Goal: Task Accomplishment & Management: Manage account settings

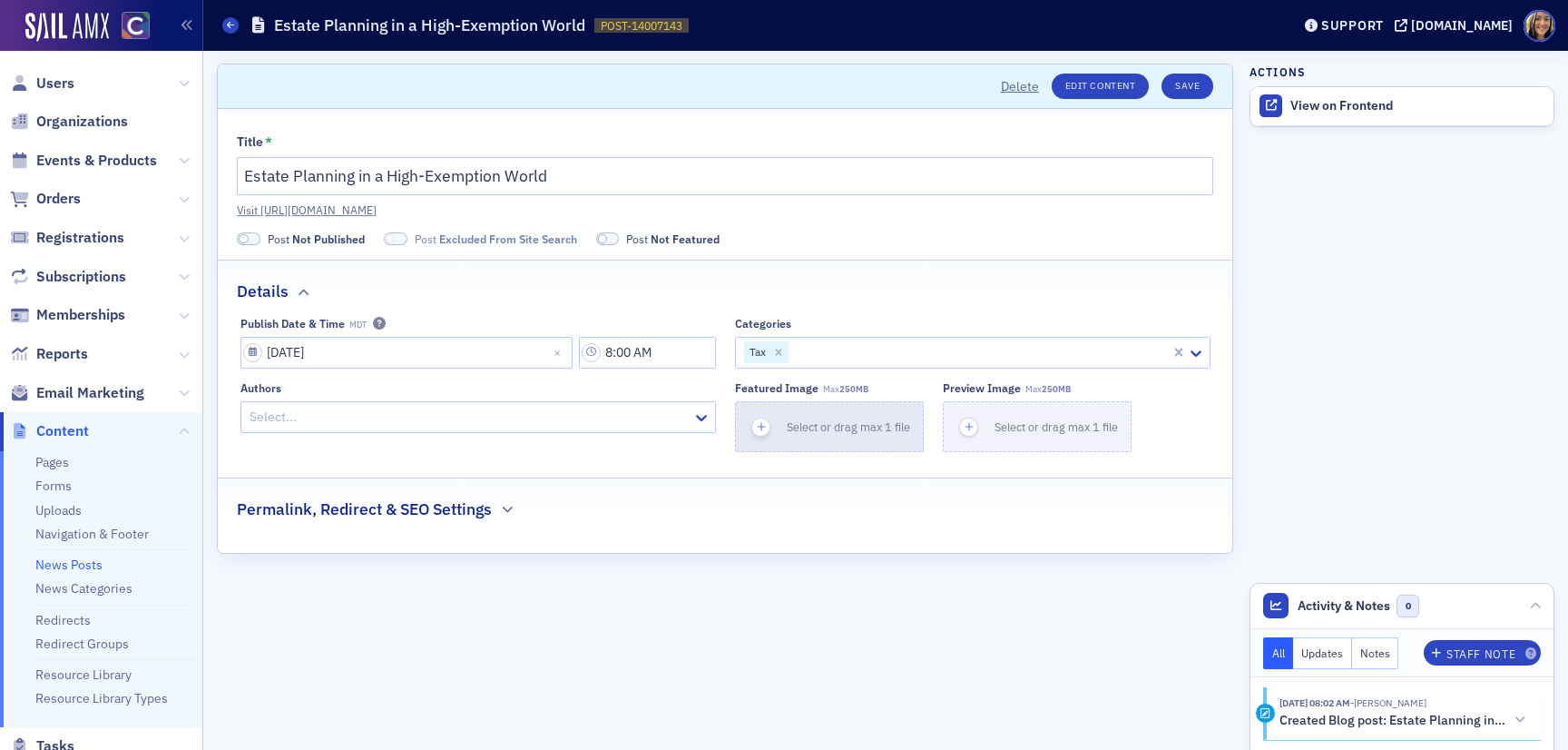
click at [799, 425] on span "Select or drag max 1 file" at bounding box center [849, 426] width 124 height 15
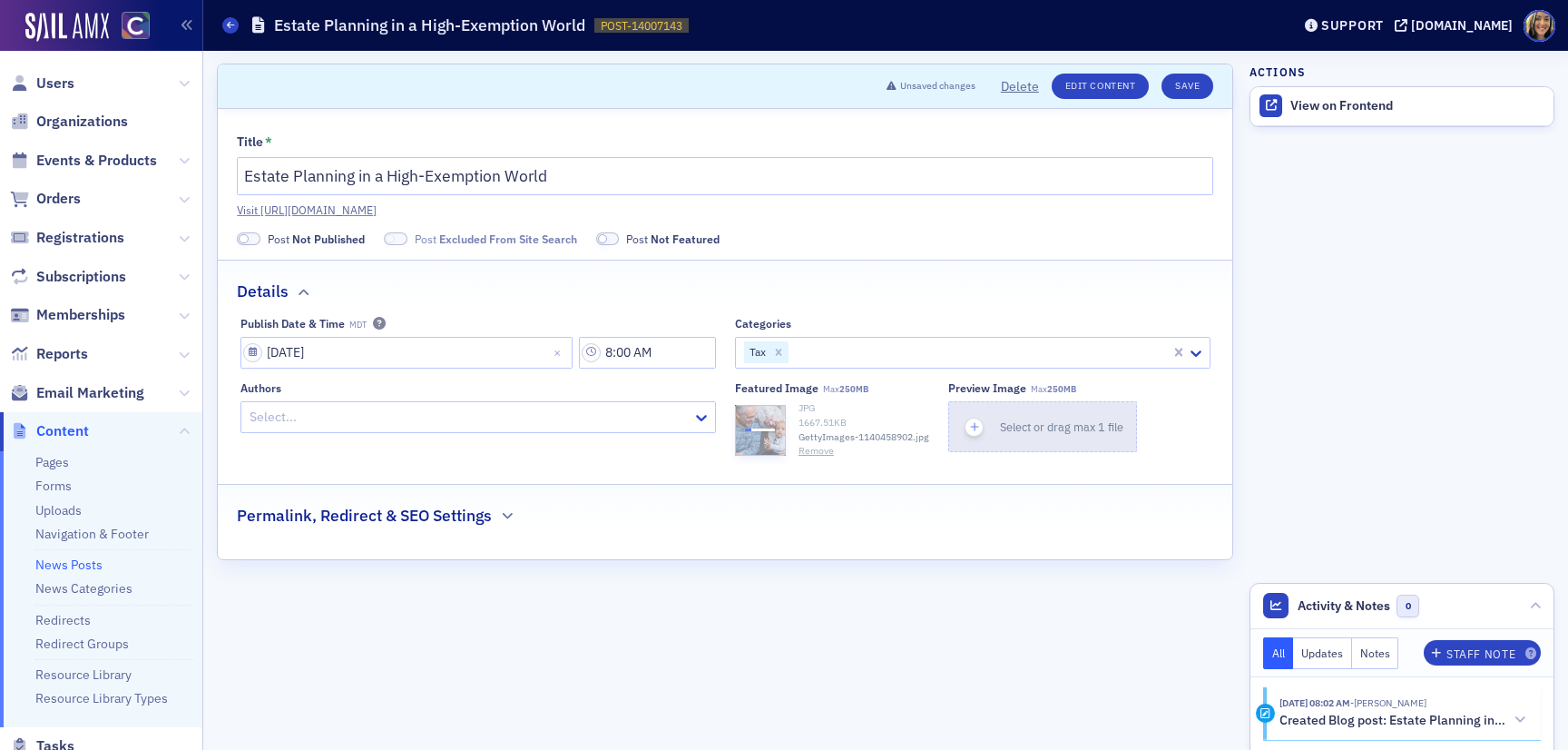
click at [999, 405] on div "button" at bounding box center [974, 426] width 51 height 49
click at [307, 527] on h2 "Permalink, Redirect & SEO Settings" at bounding box center [364, 516] width 255 height 24
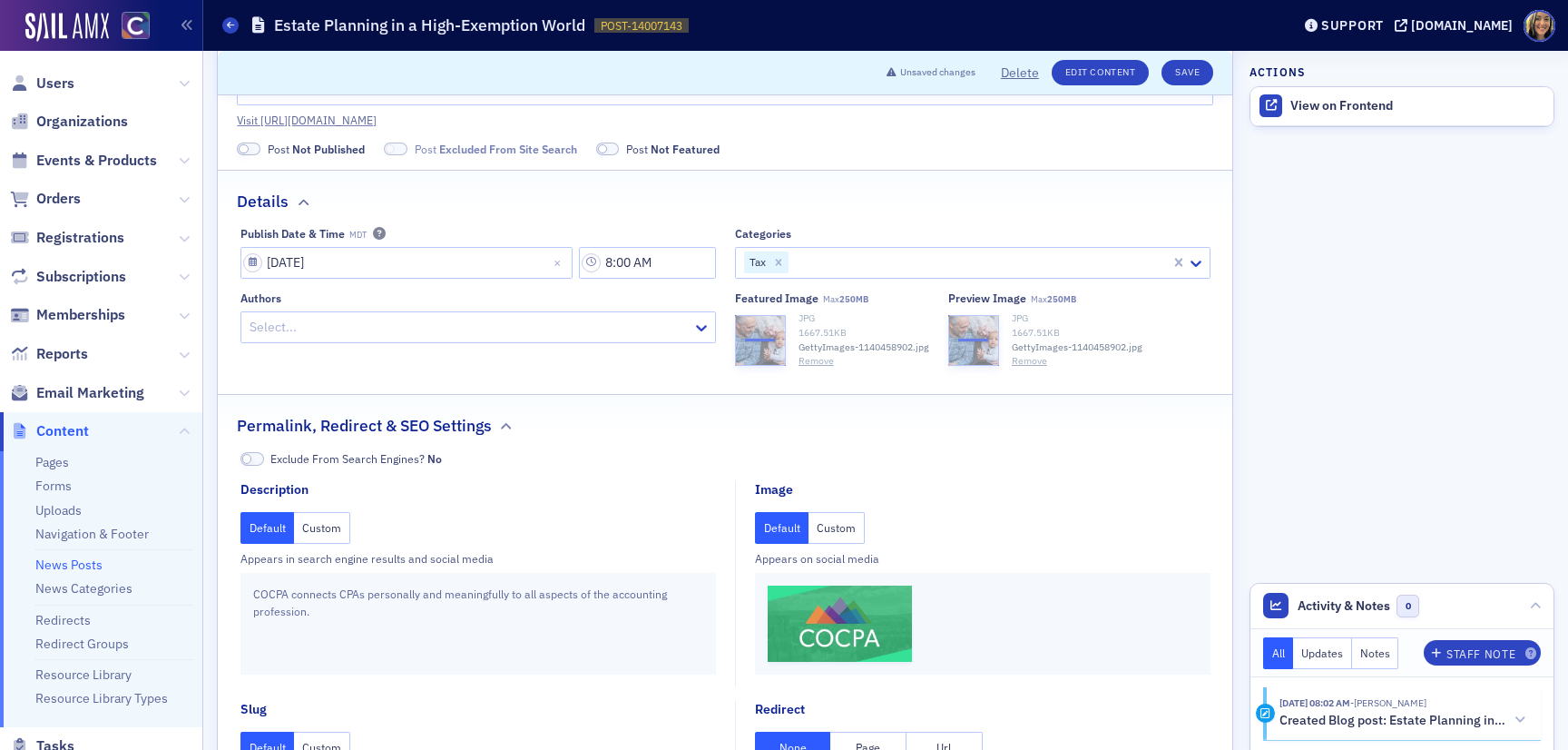
scroll to position [114, 0]
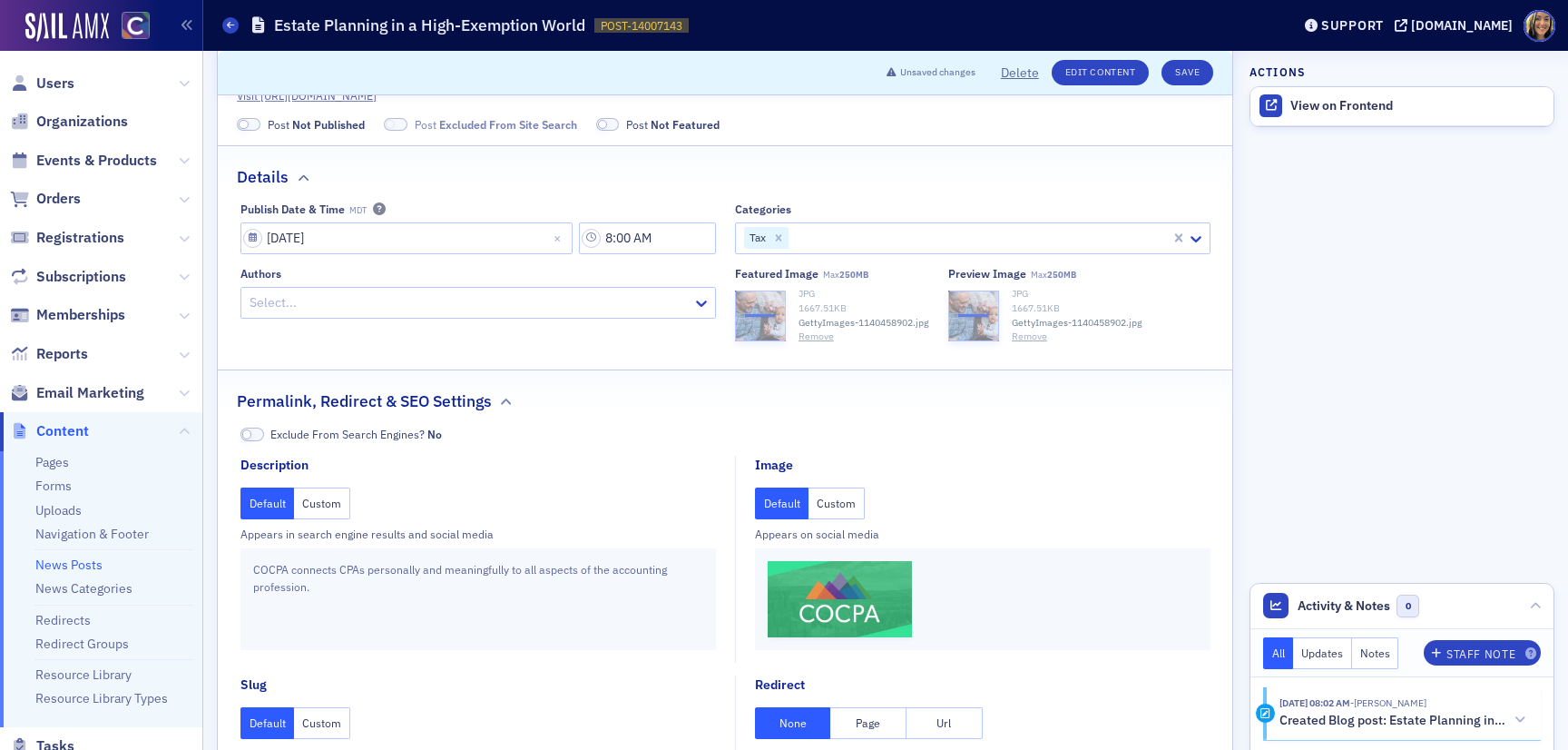
click at [829, 508] on button "Custom" at bounding box center [836, 503] width 56 height 31
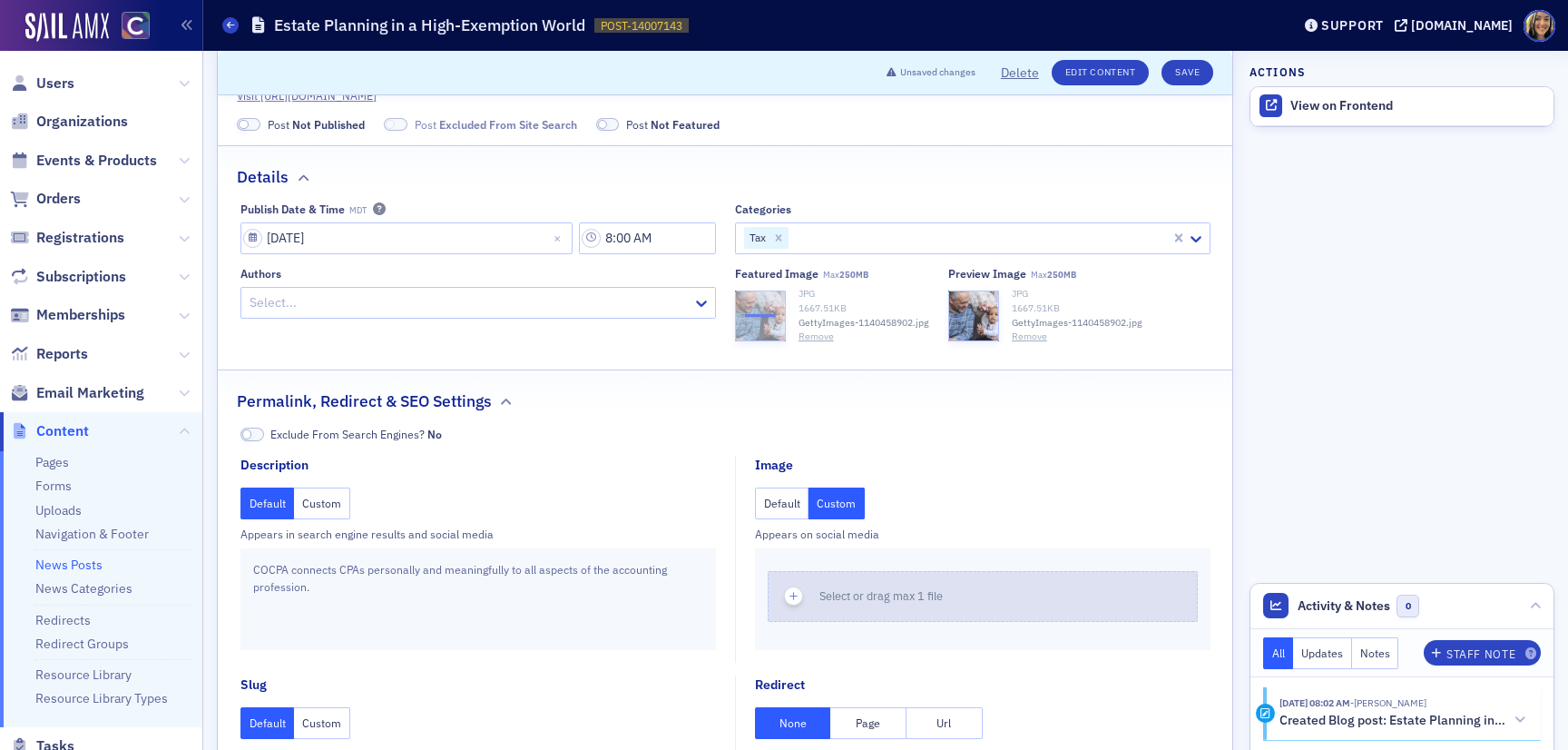
click at [802, 608] on div "button" at bounding box center [793, 596] width 51 height 49
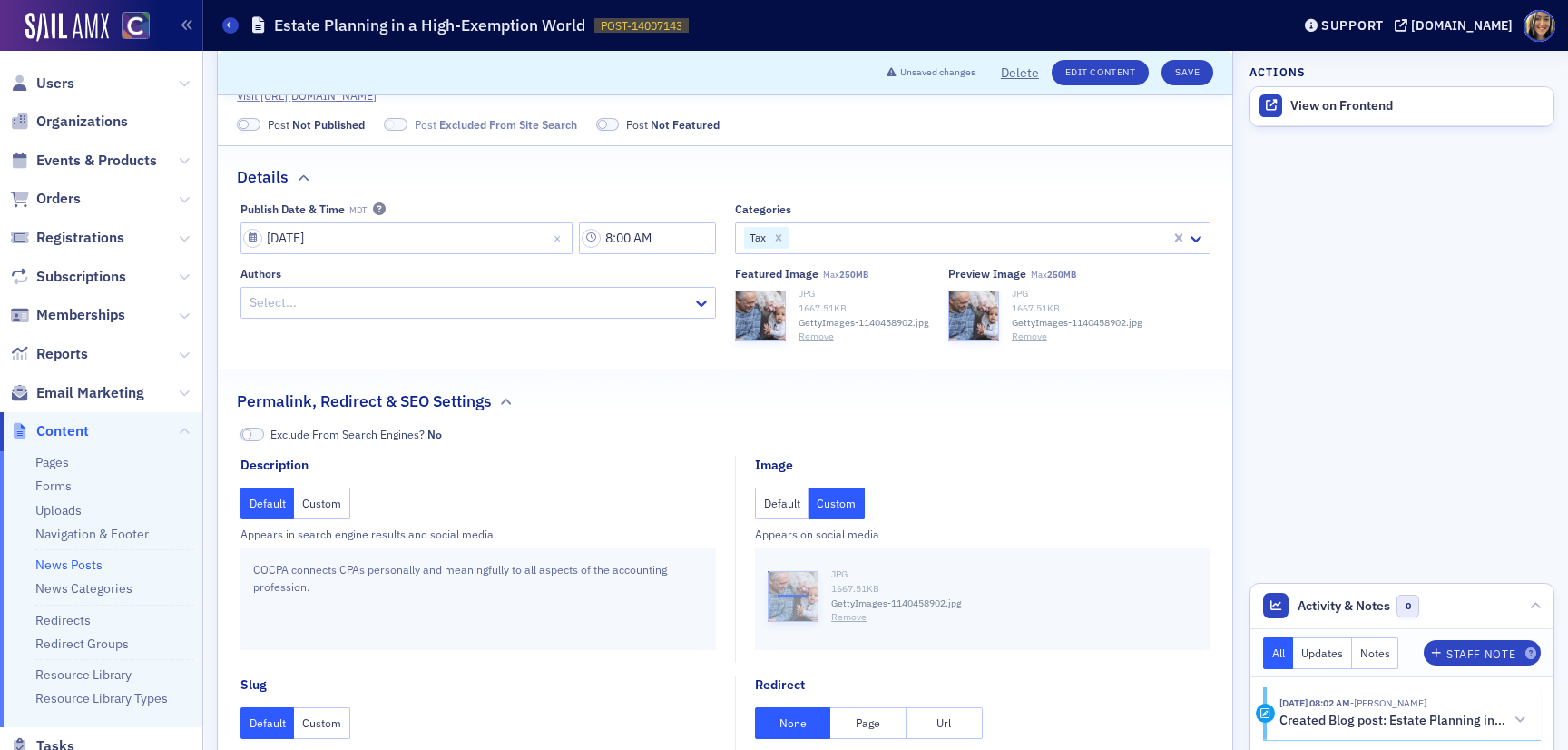
scroll to position [0, 0]
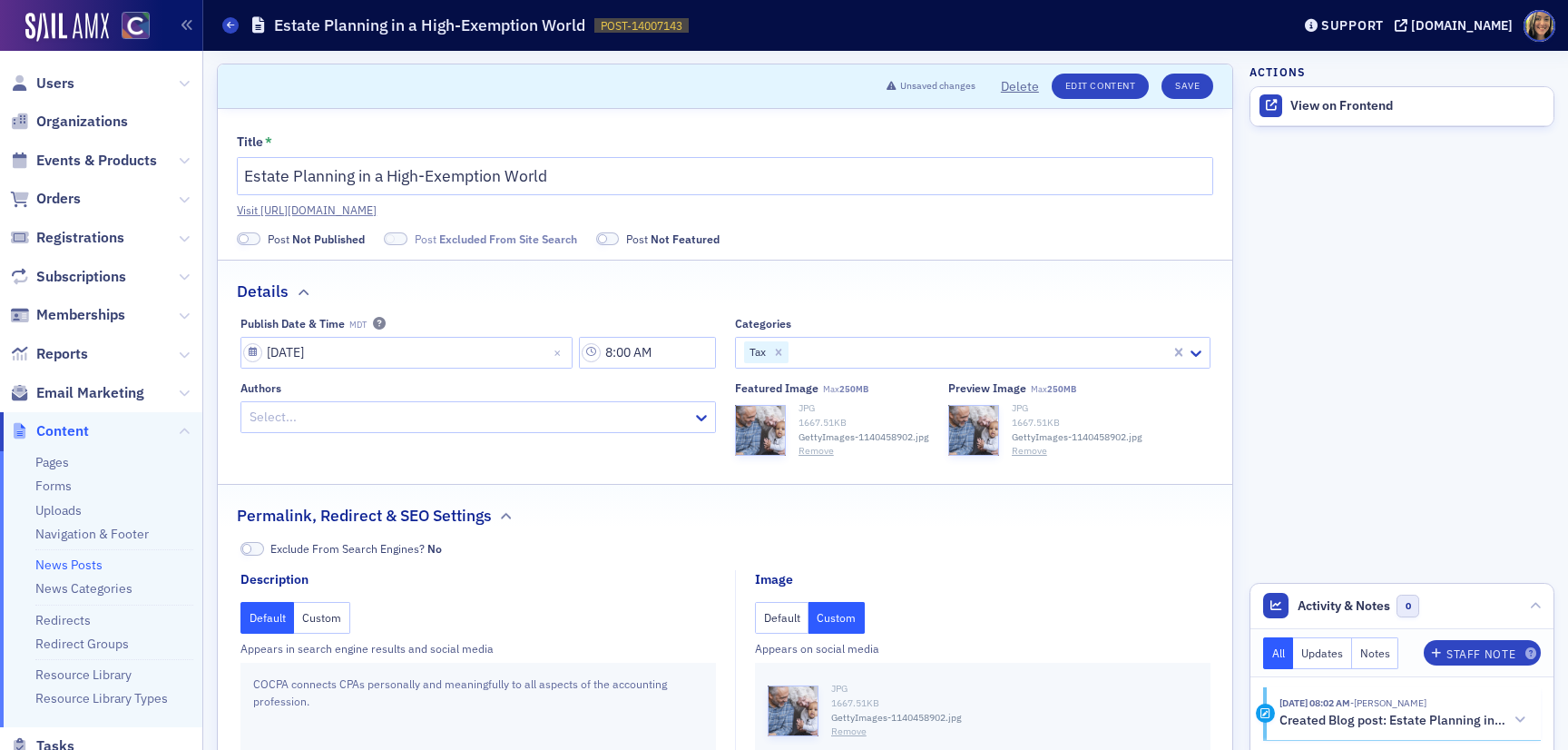
click at [254, 239] on span at bounding box center [249, 239] width 24 height 14
click at [390, 237] on label "Post Excluded From Site Search" at bounding box center [458, 239] width 194 height 17
click at [366, 237] on span at bounding box center [368, 239] width 10 height 10
click at [1182, 81] on button "Save" at bounding box center [1187, 87] width 52 height 26
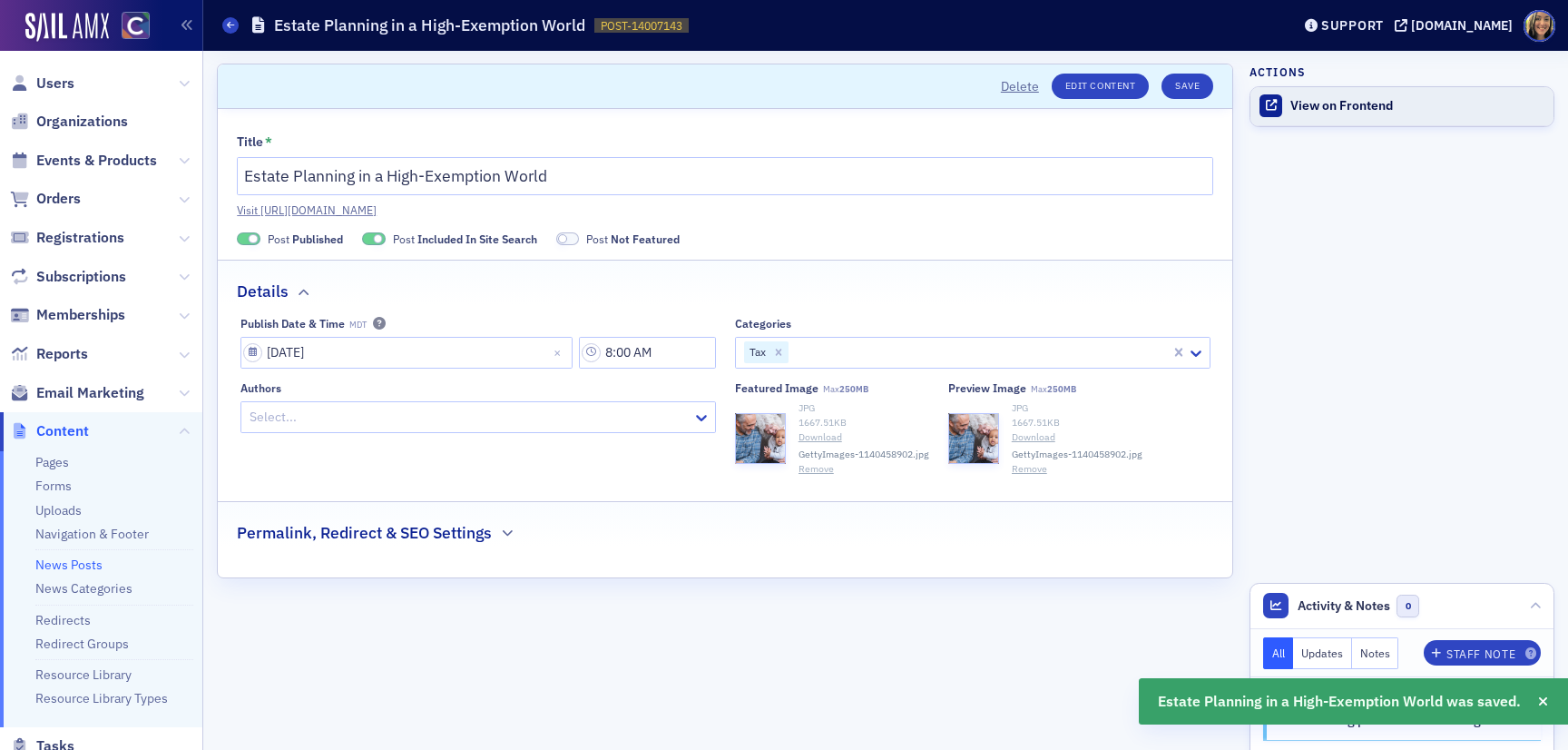
click at [1333, 105] on div "View on Frontend" at bounding box center [1417, 106] width 254 height 17
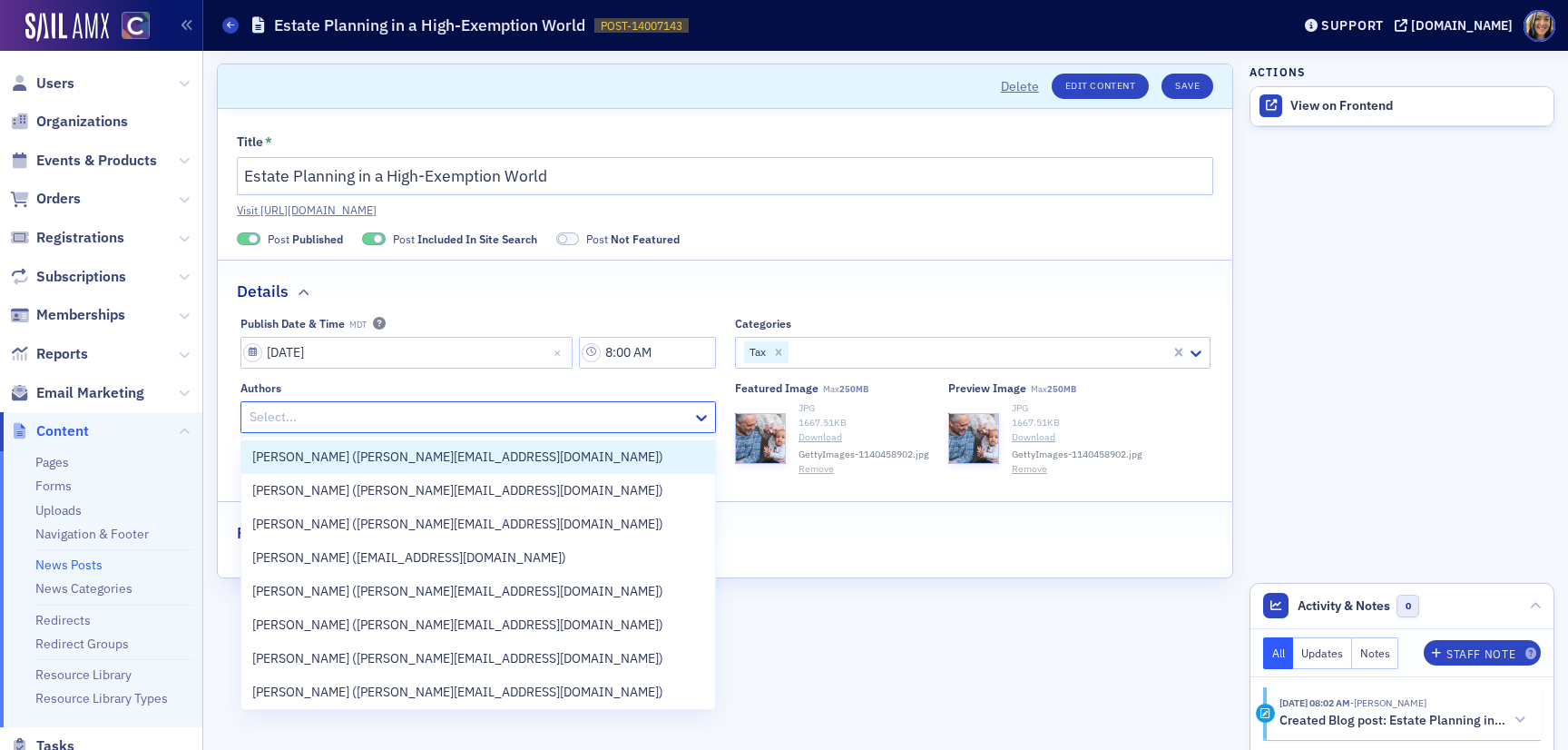
click at [279, 423] on div at bounding box center [469, 417] width 443 height 23
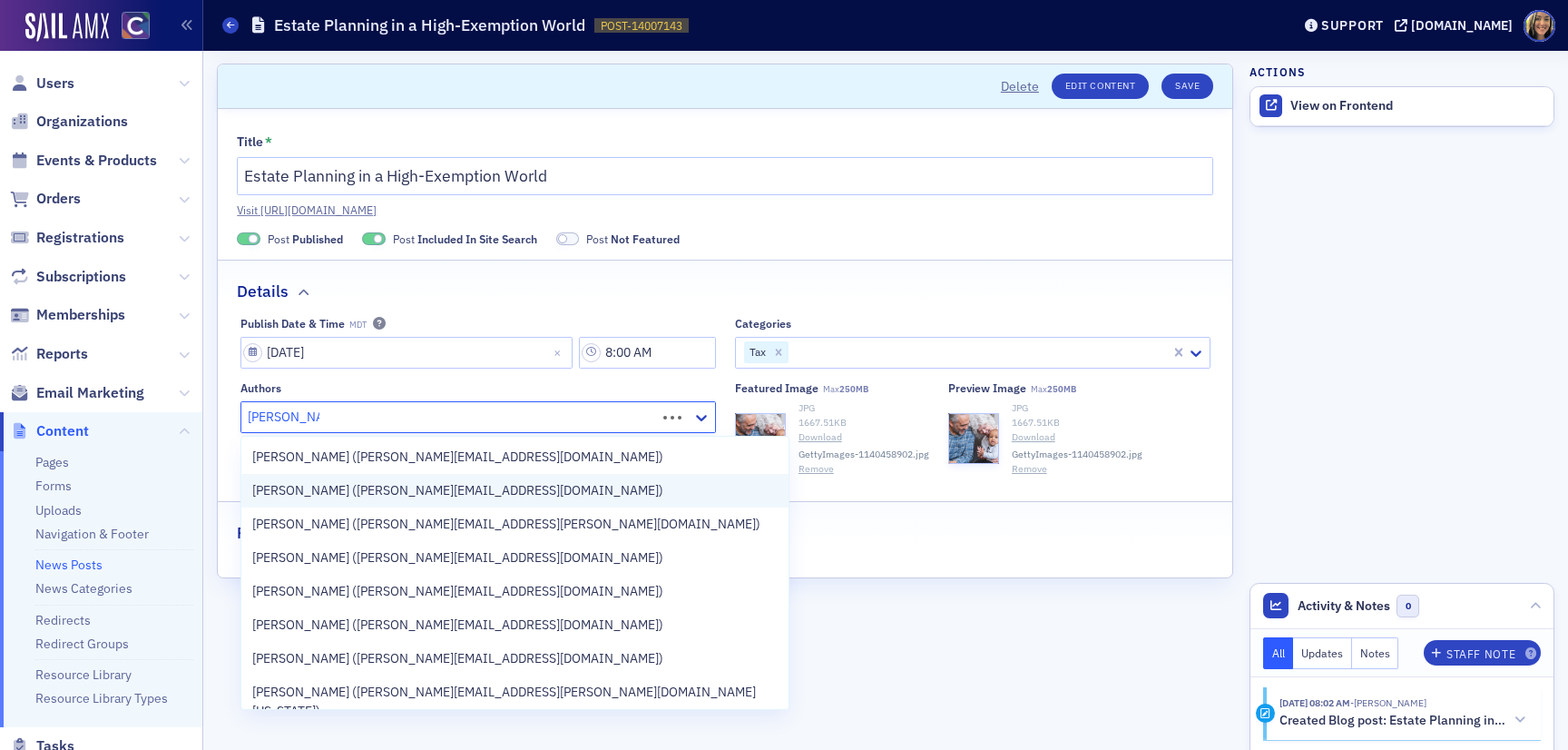
type input "lindsay moore"
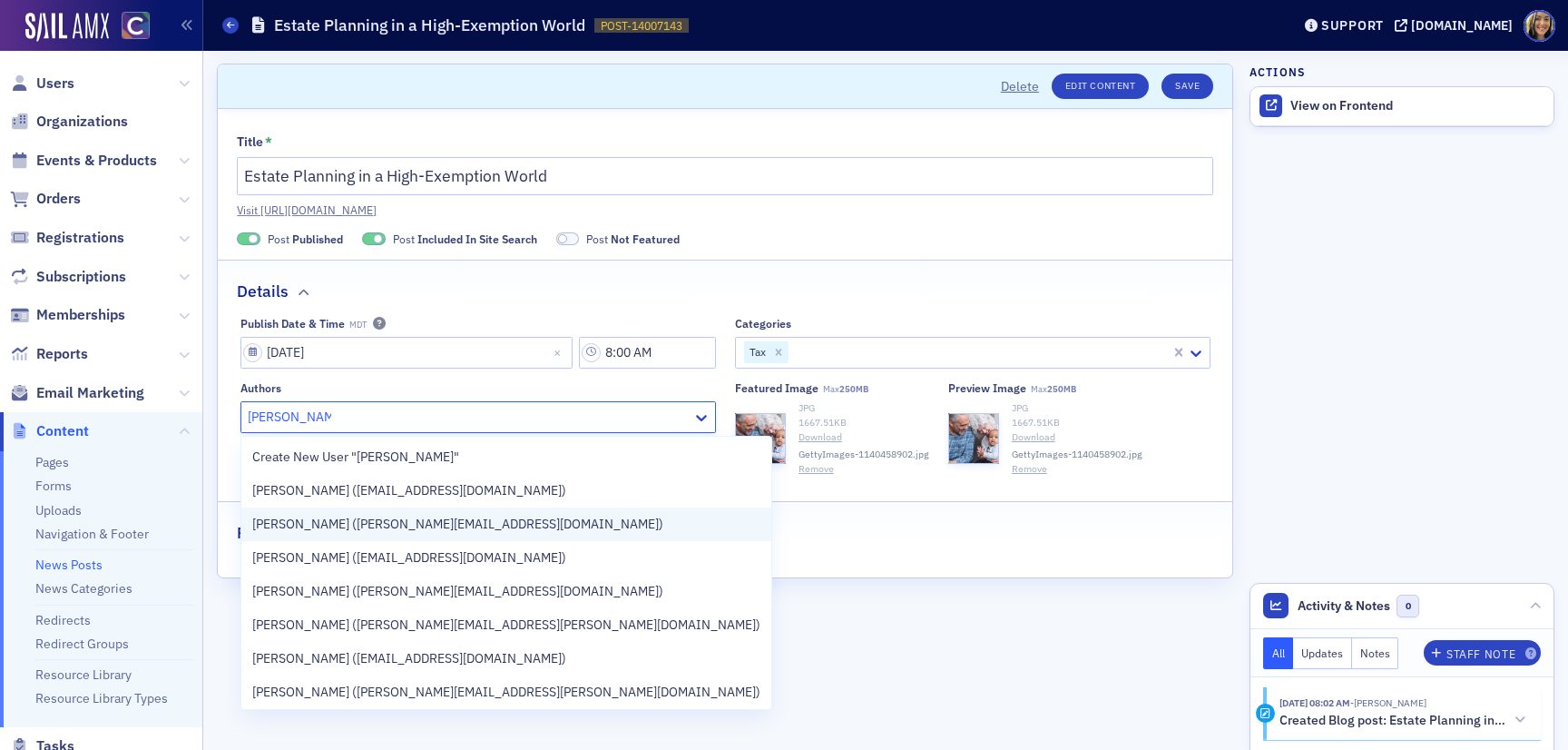
click at [326, 511] on div "Lindsay Moore (lindsay@cocpa.org)" at bounding box center [506, 524] width 529 height 33
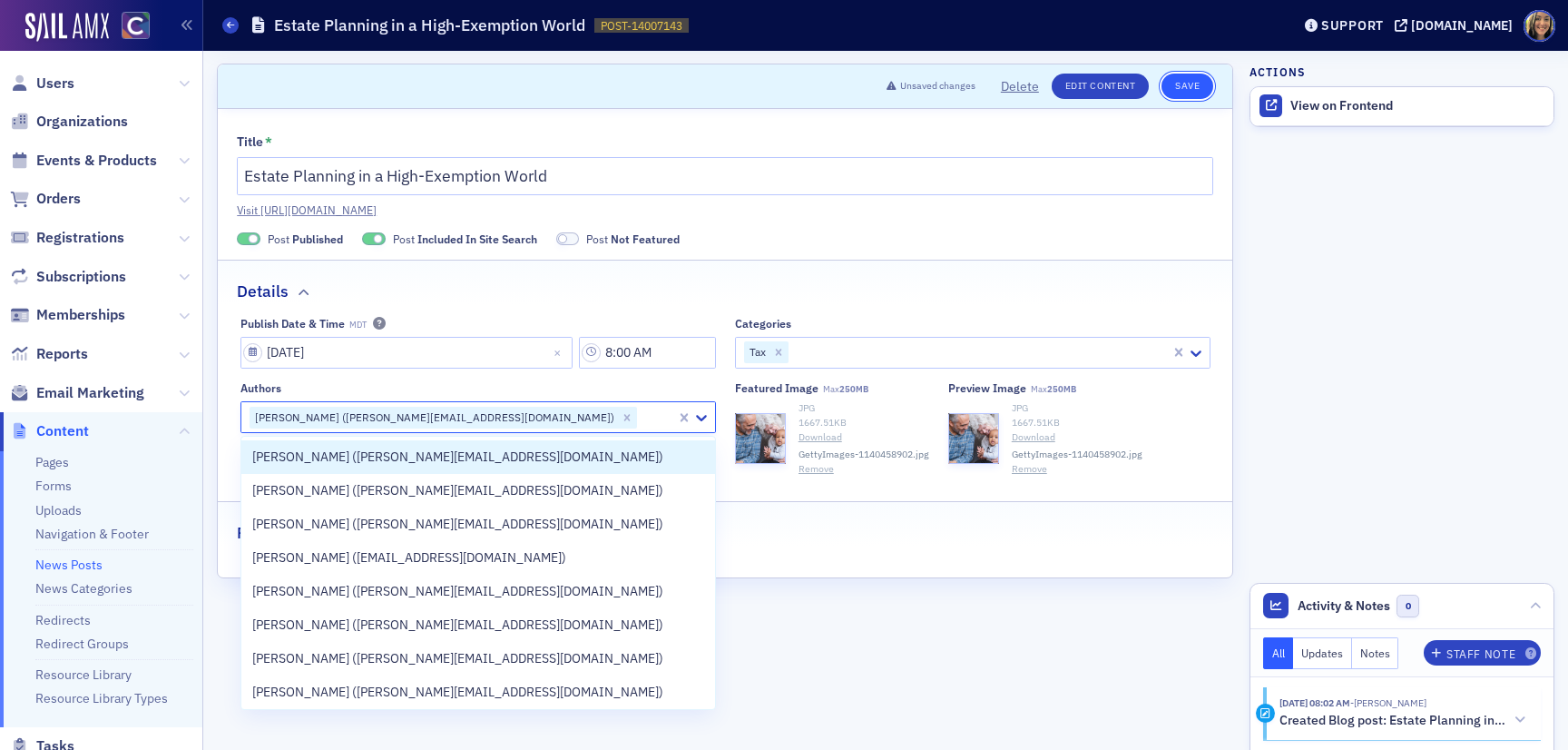
click at [1183, 94] on button "Save" at bounding box center [1187, 87] width 52 height 26
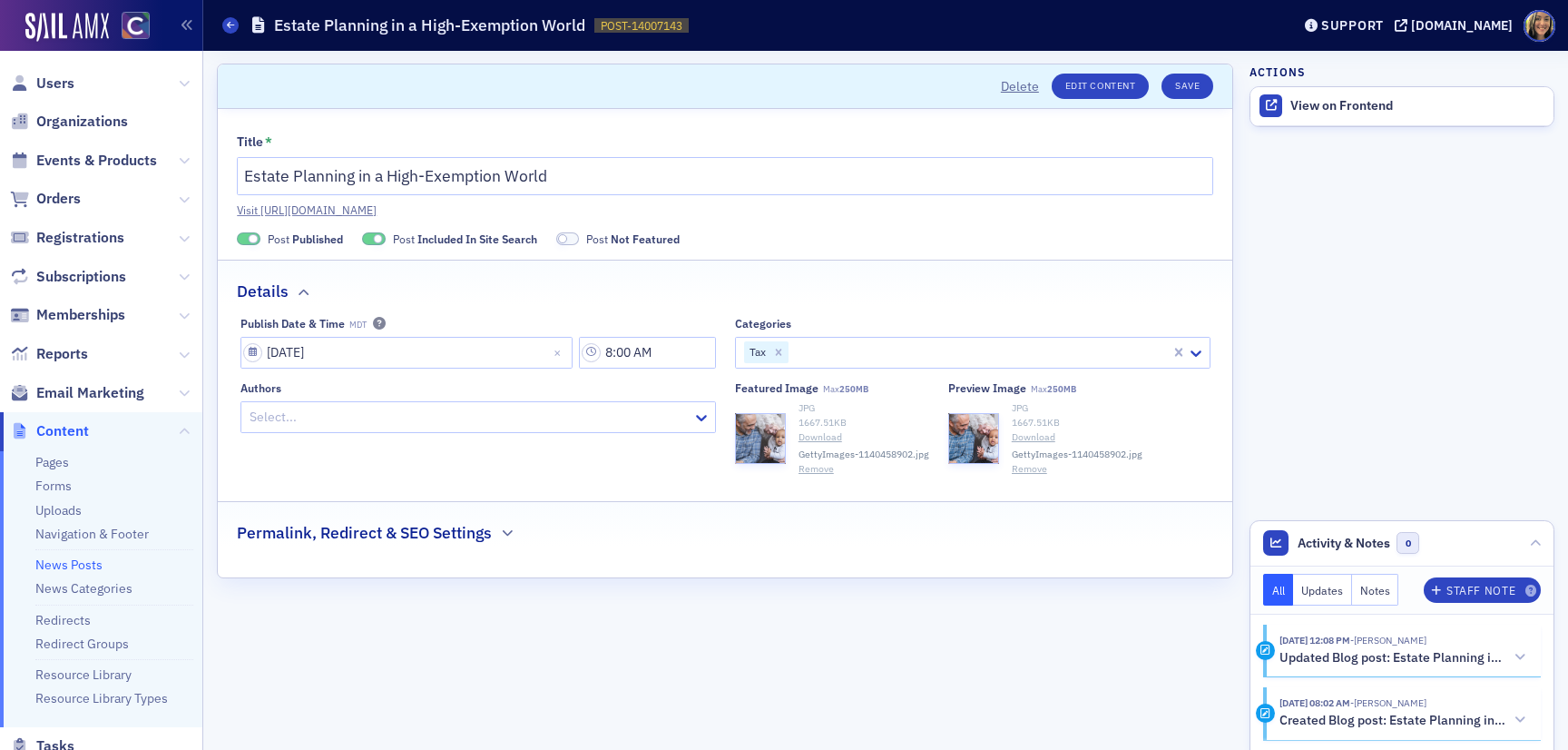
click at [417, 423] on div at bounding box center [469, 417] width 443 height 23
type input "lindsay moore"
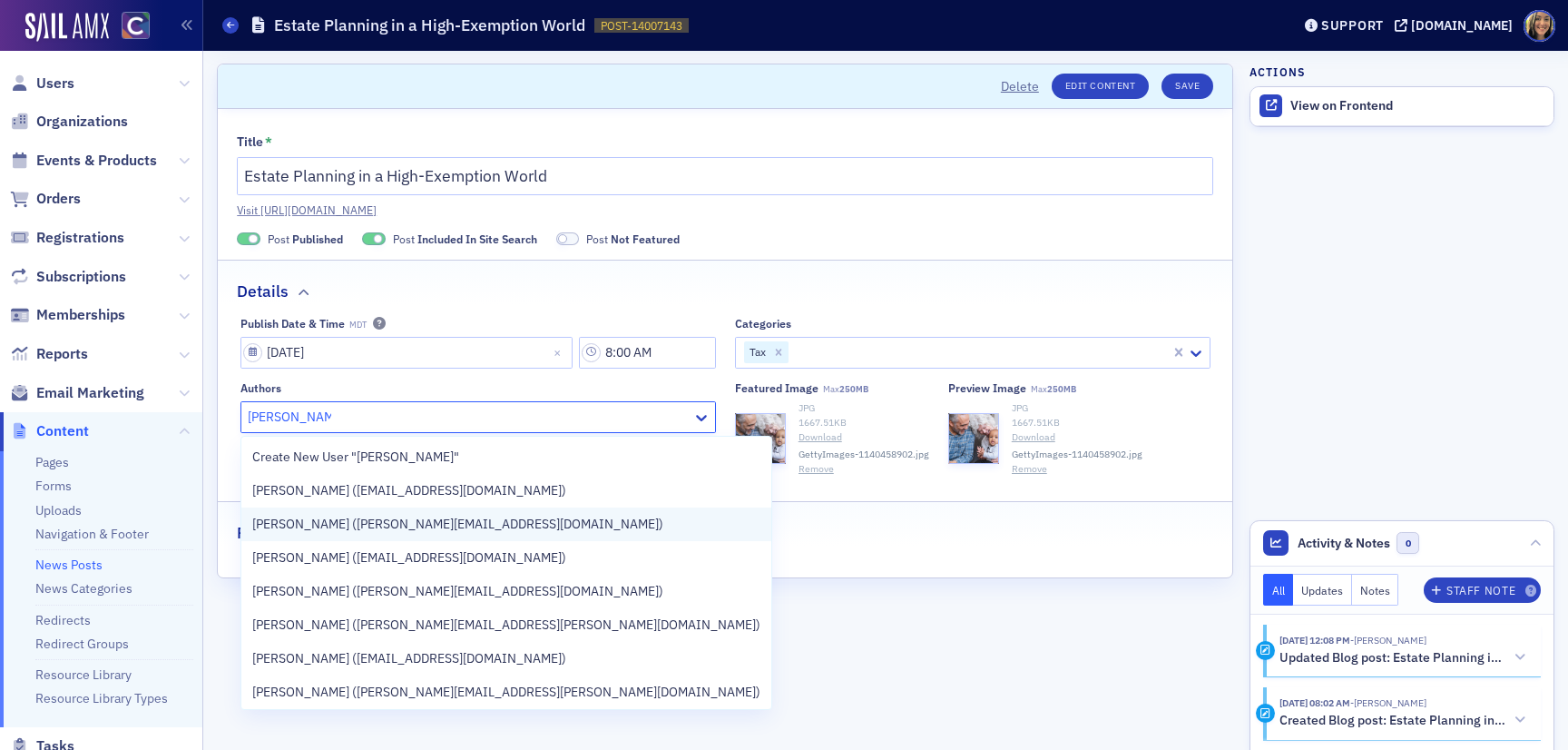
click at [362, 521] on span "Lindsay Moore (lindsay@cocpa.org)" at bounding box center [457, 524] width 411 height 19
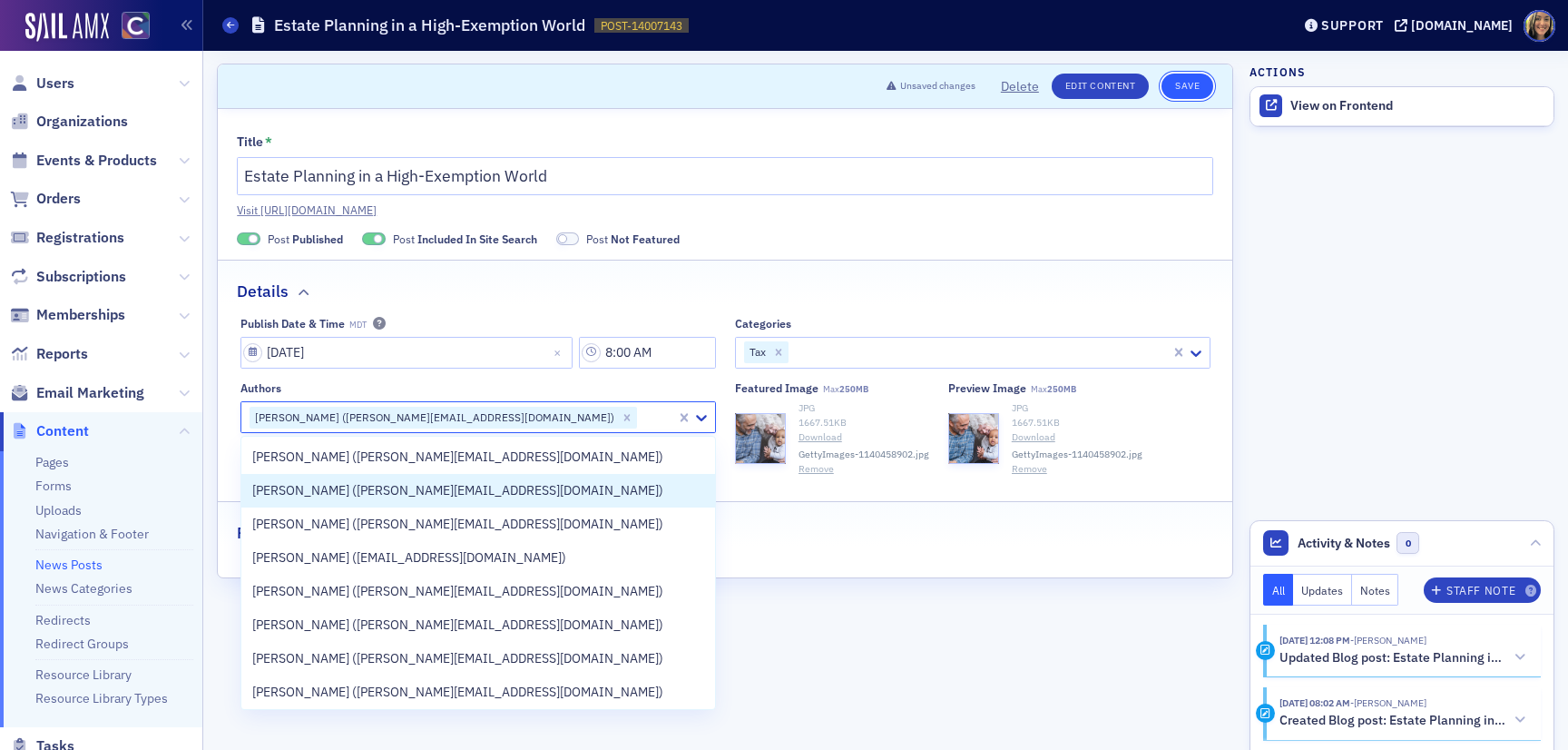
click at [1193, 88] on button "Save" at bounding box center [1187, 87] width 52 height 26
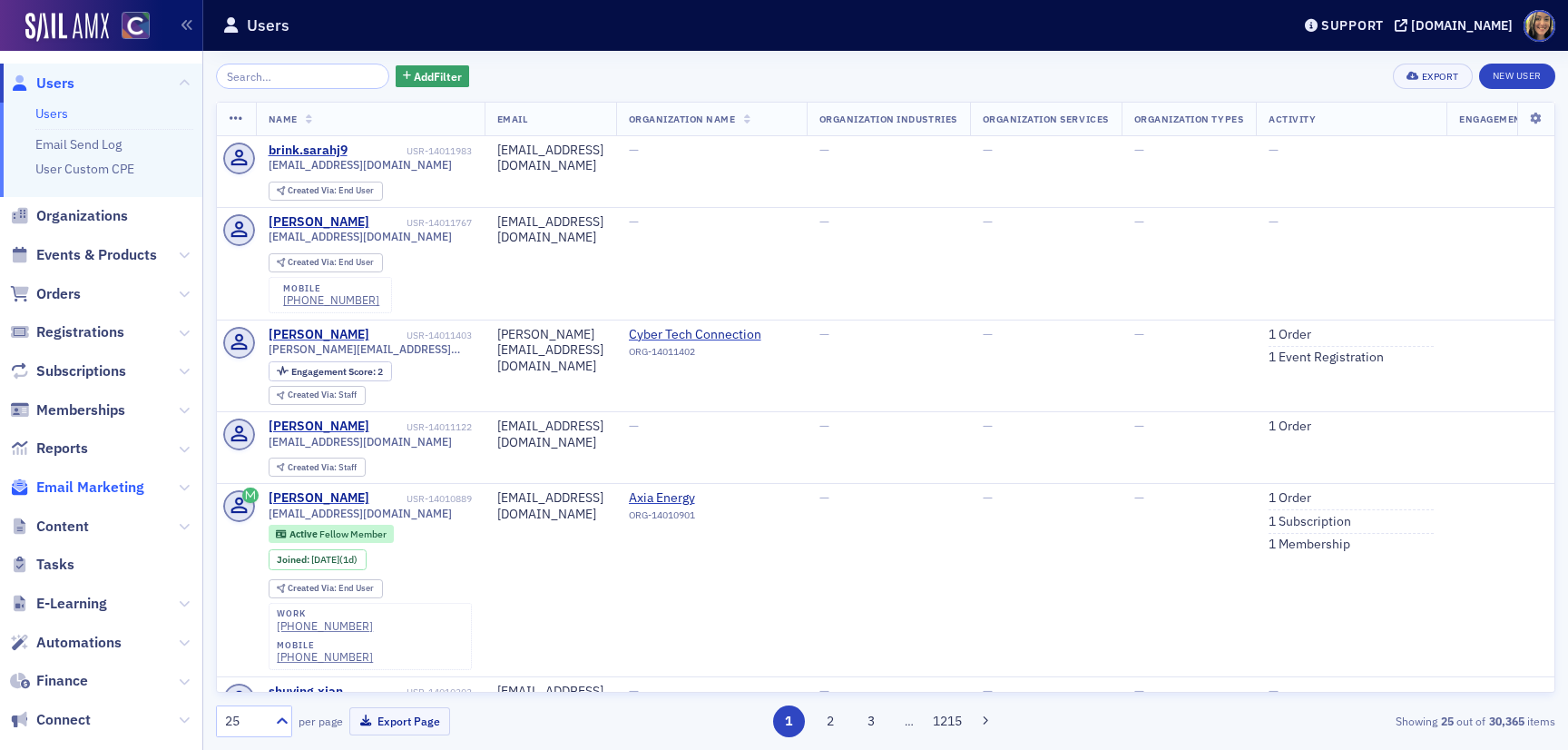
click at [97, 481] on span "Email Marketing" at bounding box center [89, 487] width 108 height 20
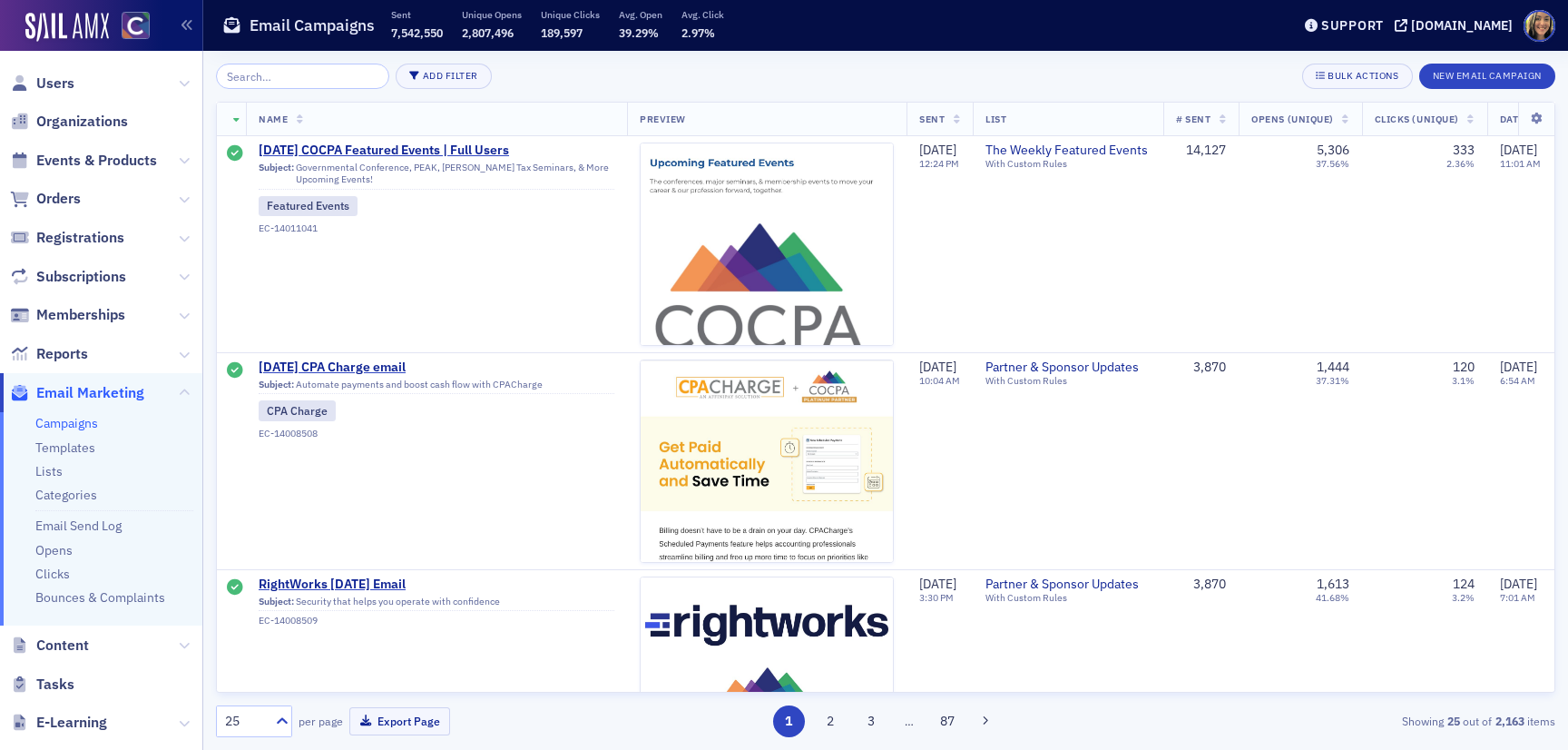
click at [308, 82] on input "search" at bounding box center [303, 77] width 173 height 26
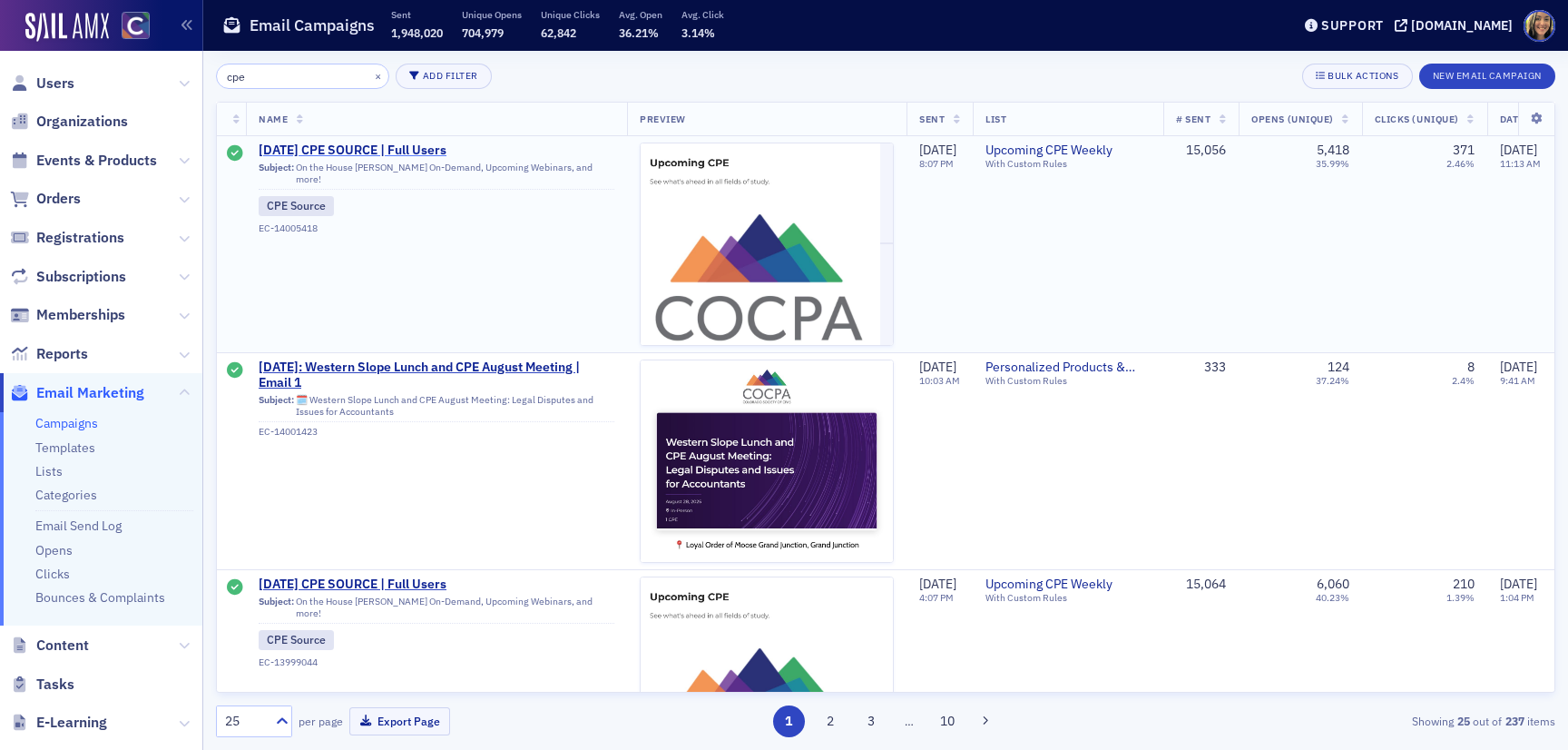
type input "cpe"
click at [339, 147] on span "8/24/2025 CPE SOURCE | Full Users" at bounding box center [436, 150] width 356 height 17
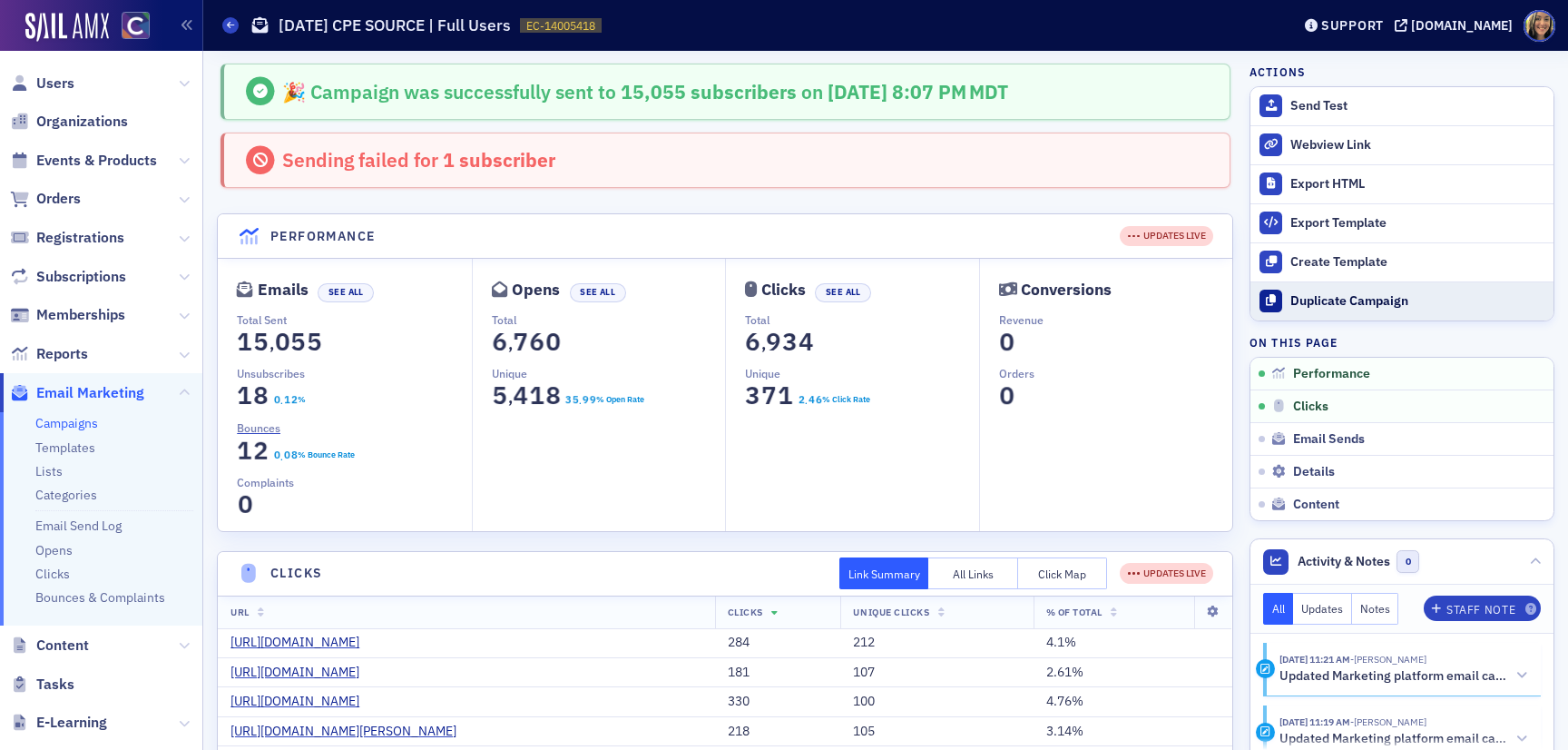
click at [1341, 295] on div "Duplicate Campaign" at bounding box center [1417, 302] width 254 height 17
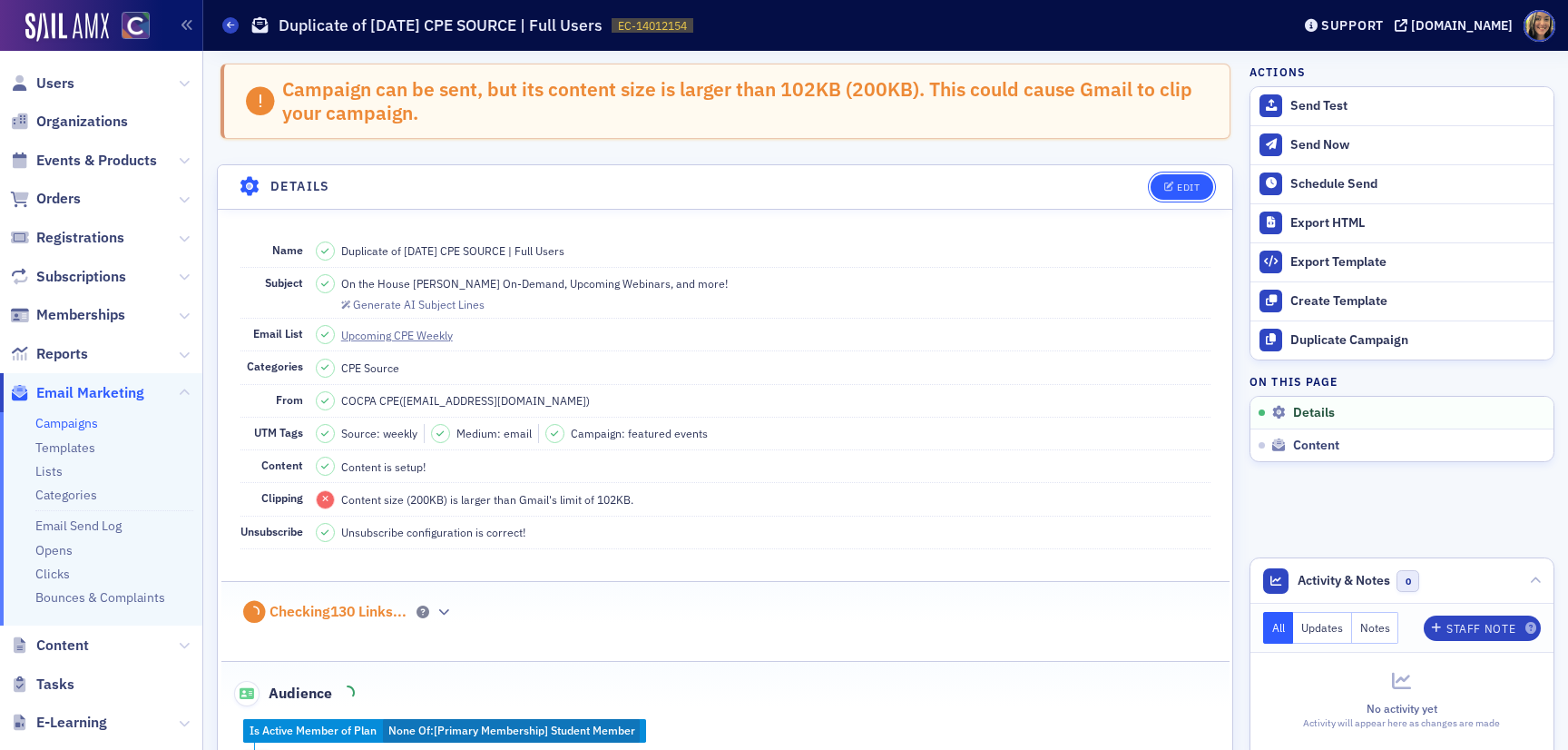
click at [1170, 175] on button "Edit" at bounding box center [1182, 187] width 63 height 26
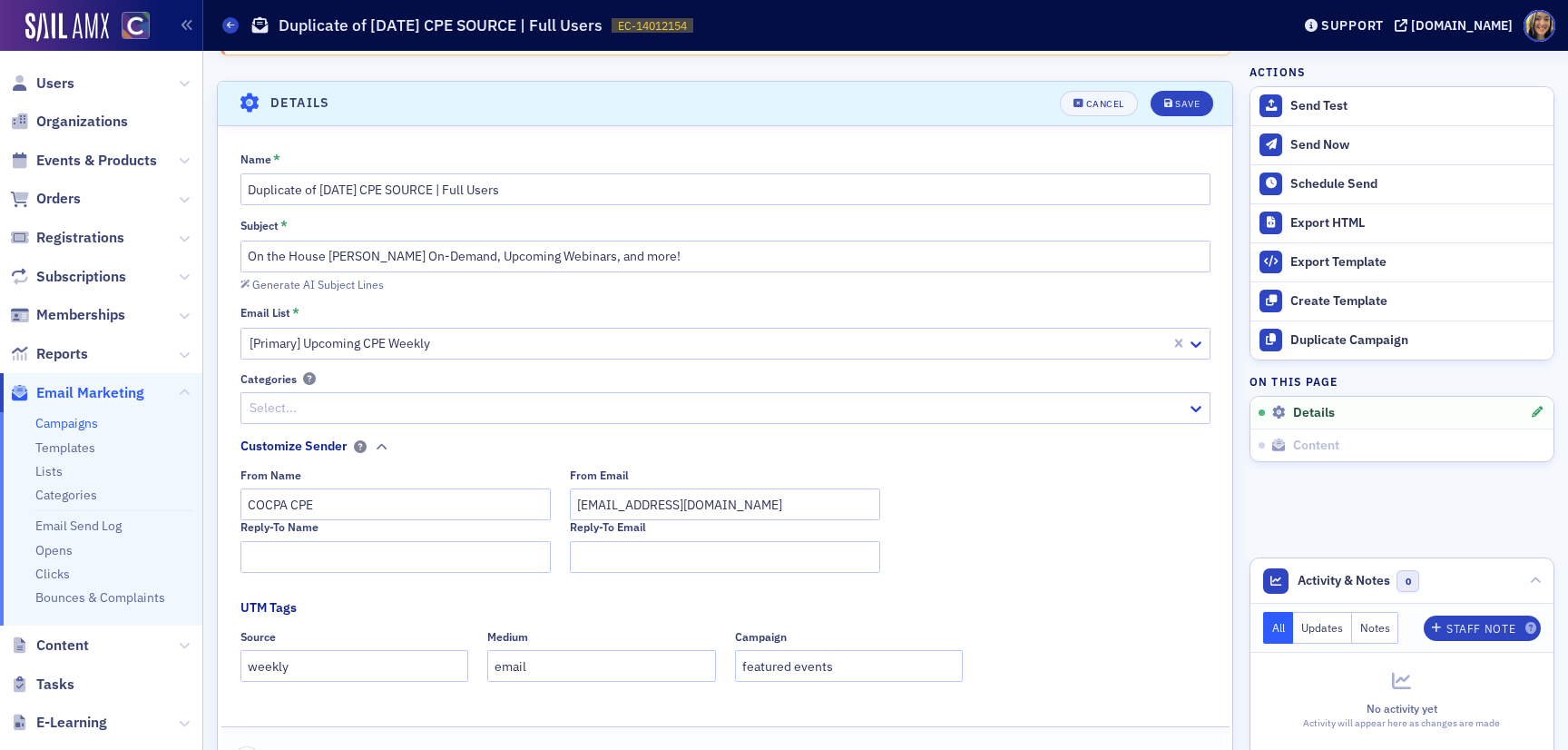
scroll to position [103, 0]
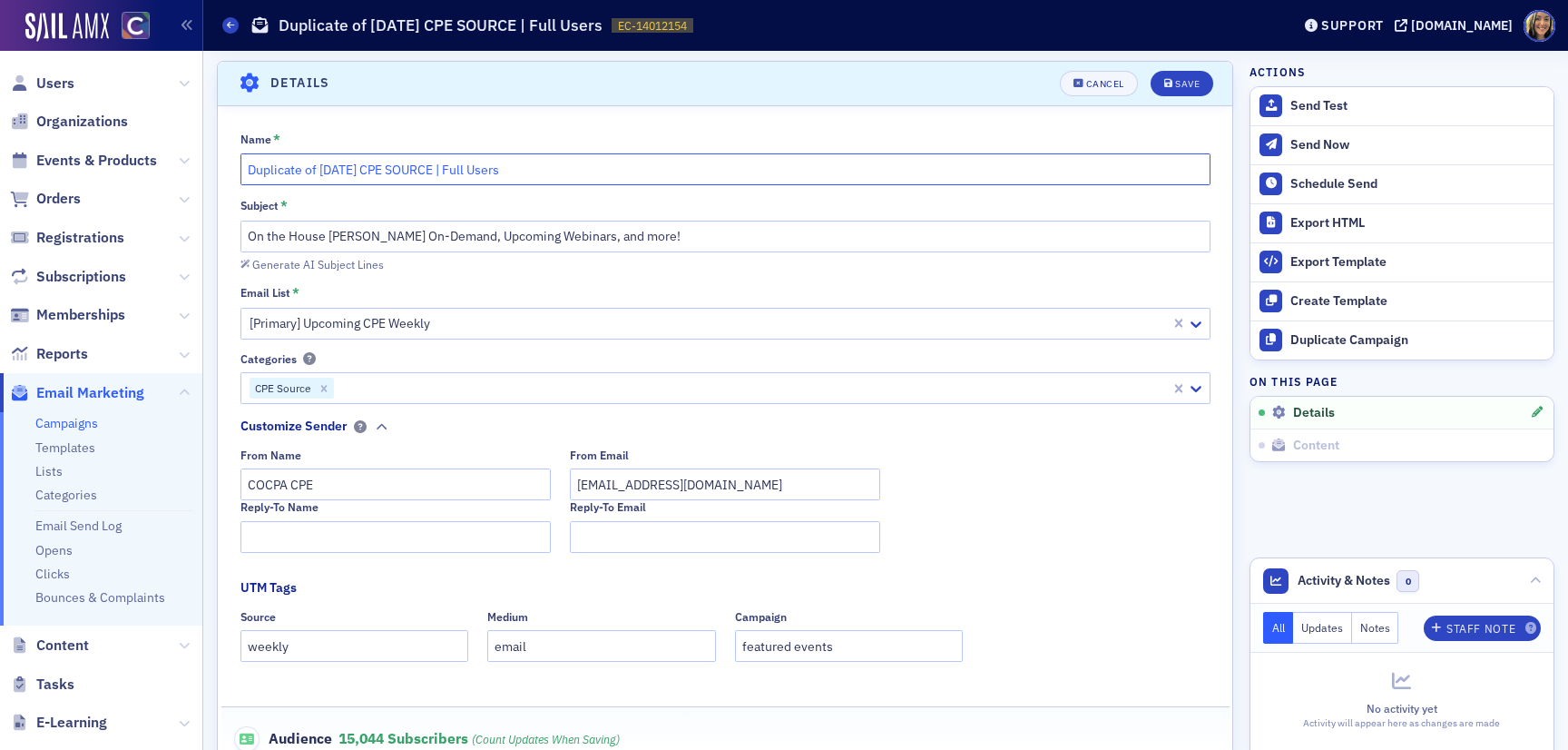
drag, startPoint x: 347, startPoint y: 170, endPoint x: 186, endPoint y: 170, distance: 161.0
click at [186, 170] on div "Users Organizations Events & Products Orders Registrations Subscriptions Member…" at bounding box center [784, 375] width 1568 height 750
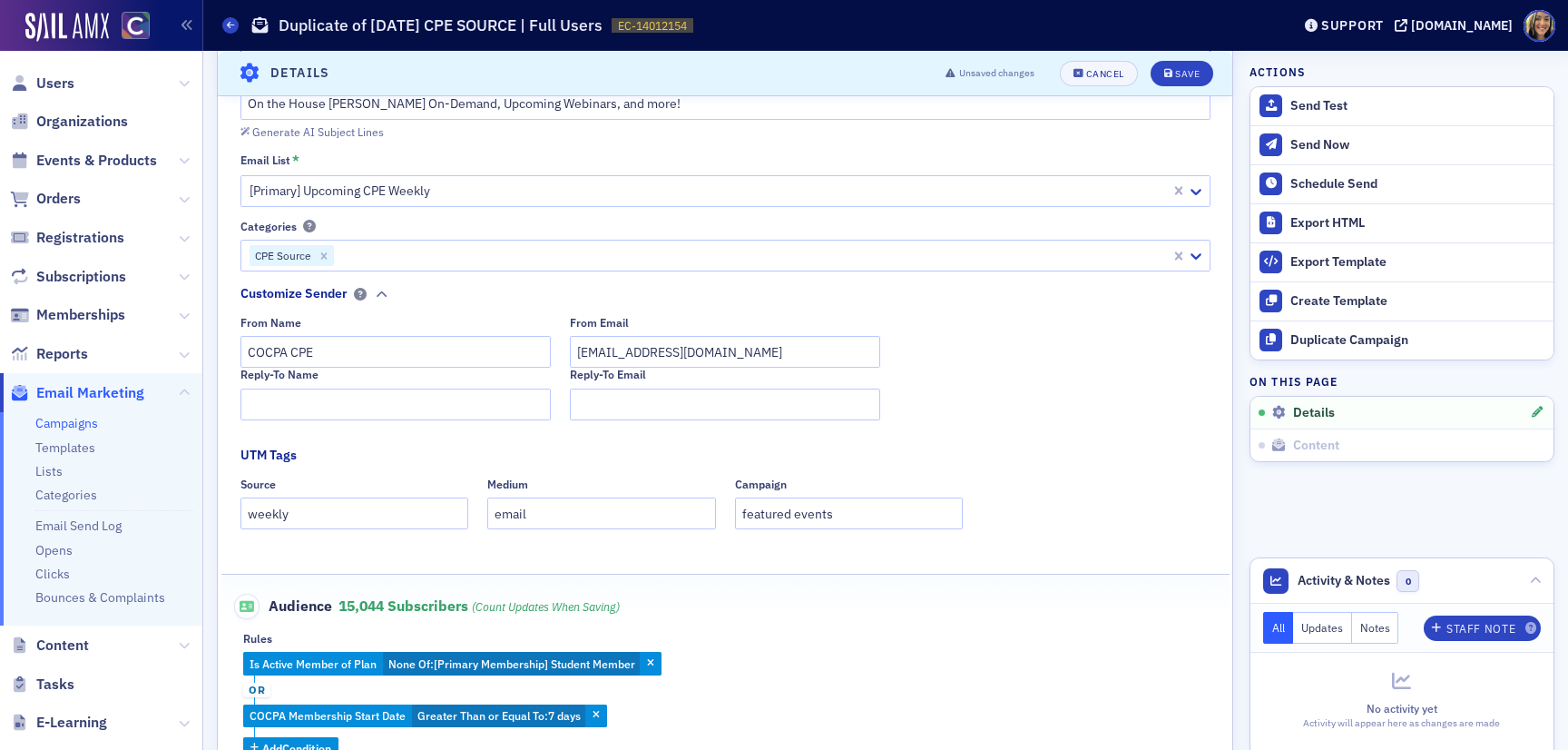
scroll to position [0, 0]
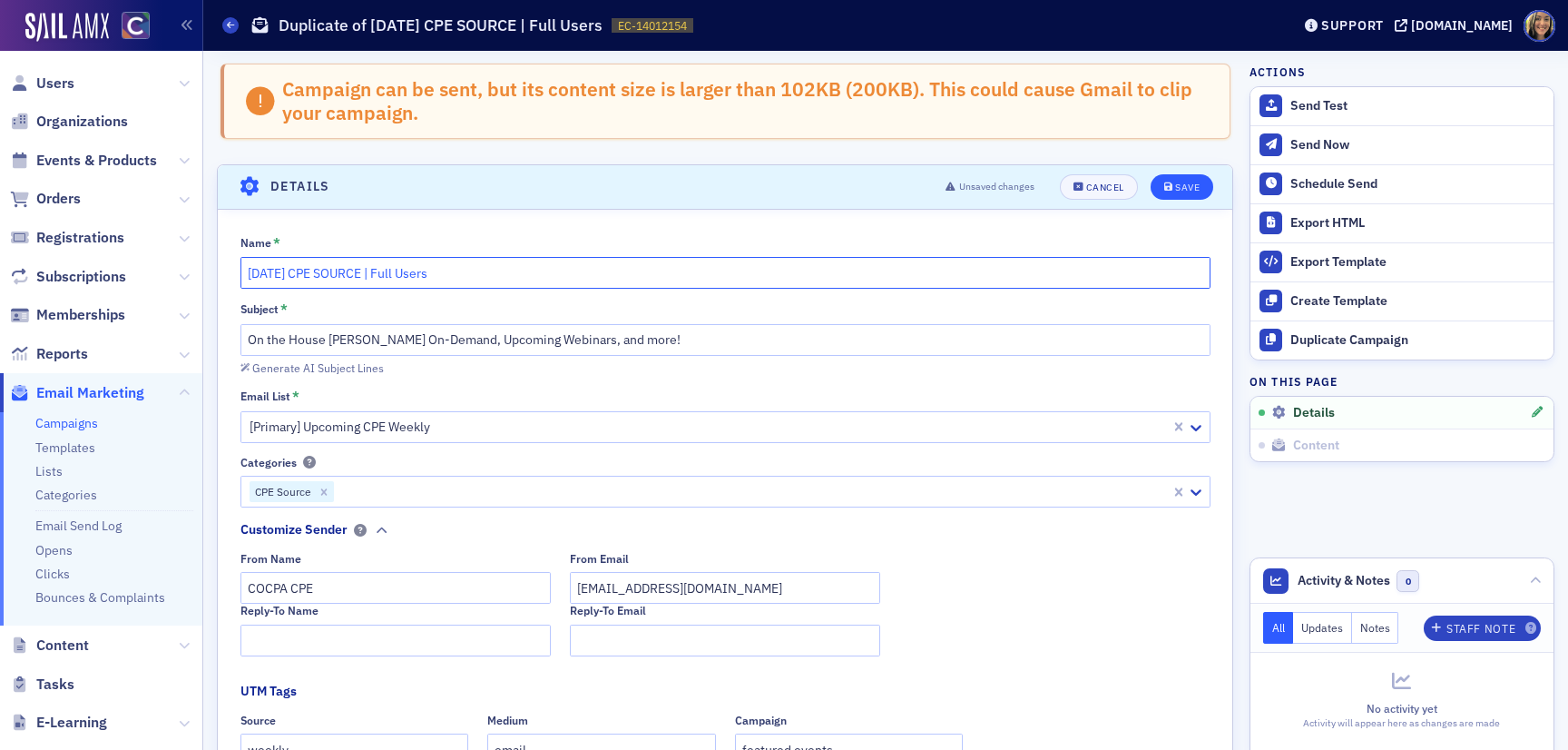
type input "8/31/2025 CPE SOURCE | Full Users"
click at [1184, 183] on div "Save" at bounding box center [1187, 187] width 25 height 10
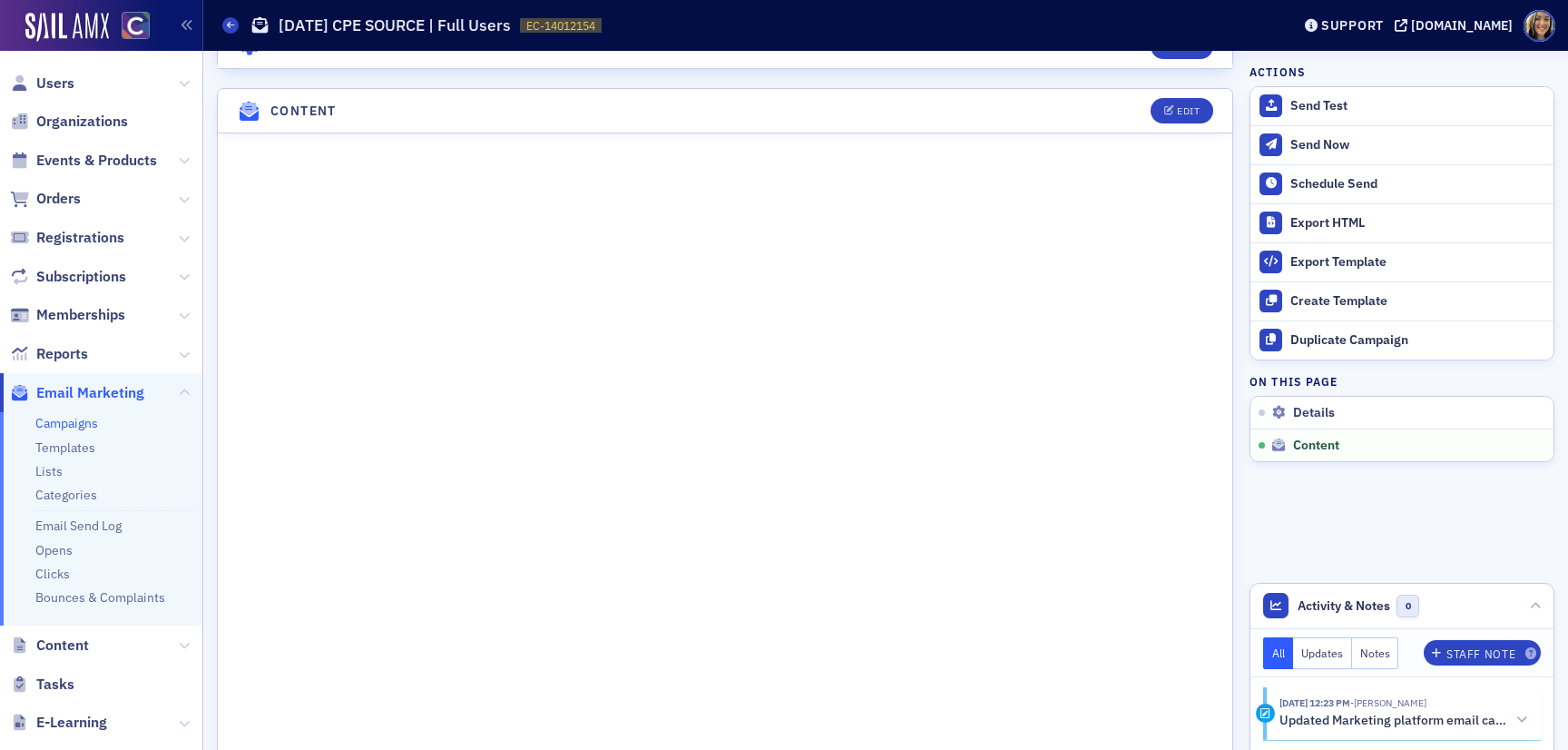
scroll to position [803, 0]
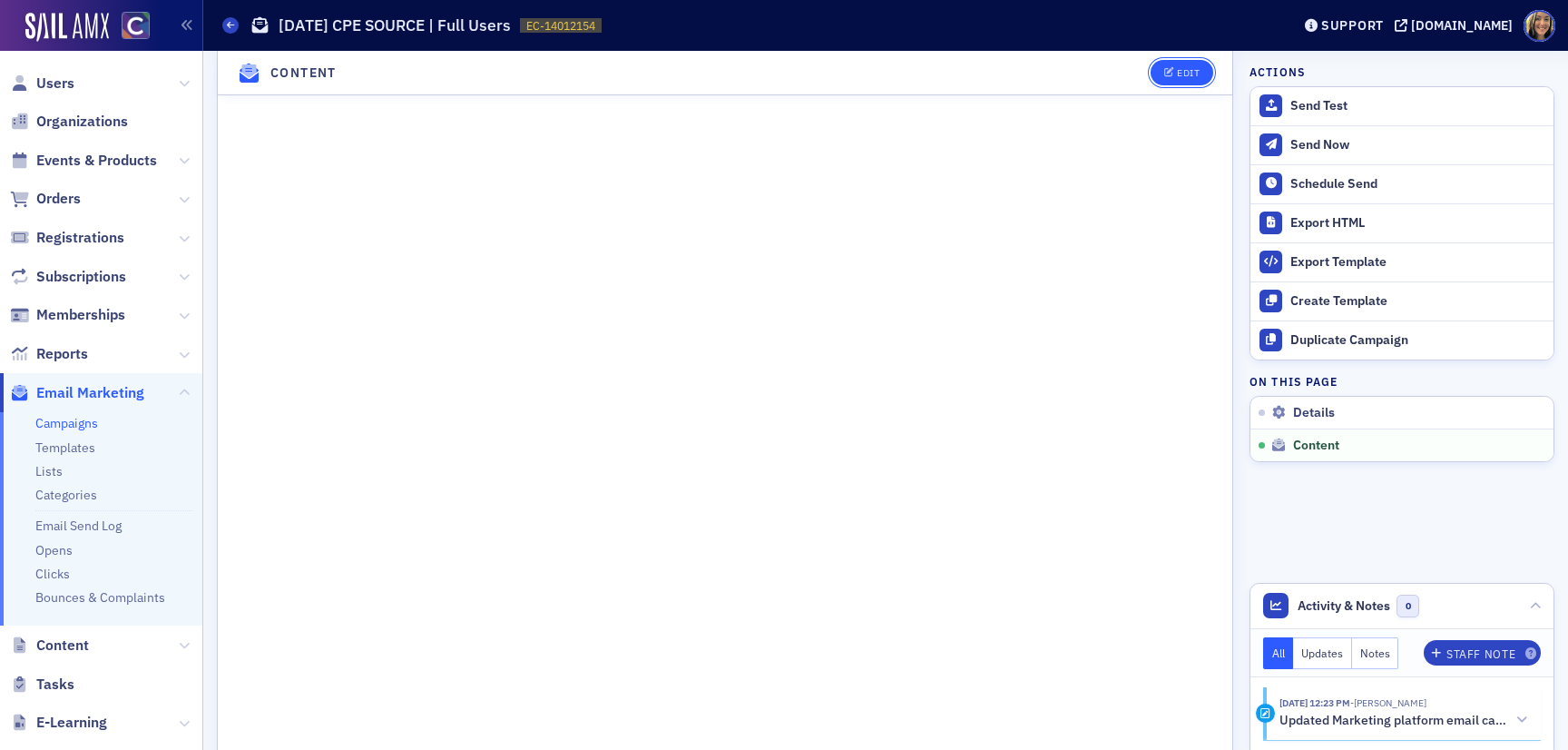
click at [1177, 77] on div "Edit" at bounding box center [1188, 73] width 23 height 10
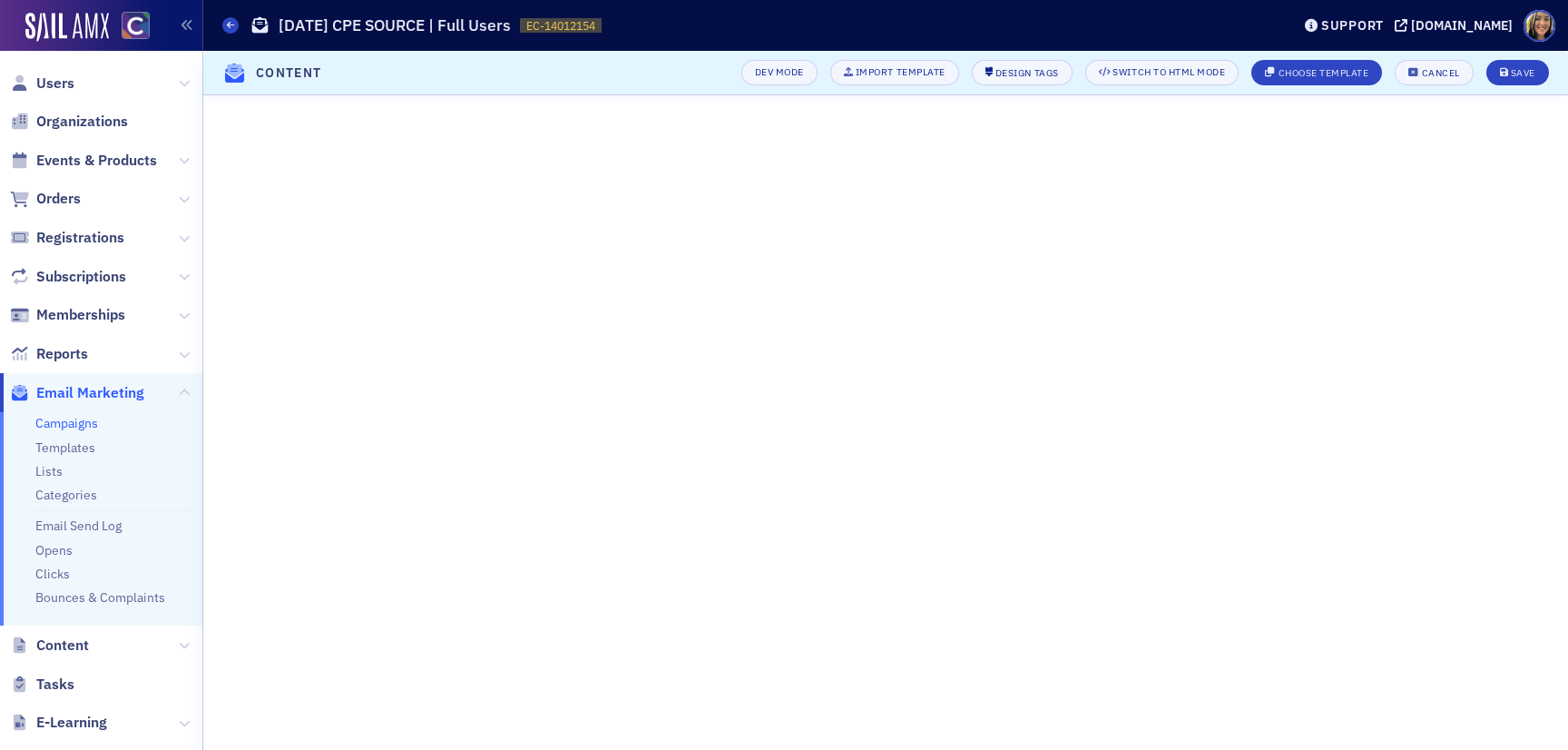
scroll to position [195, 0]
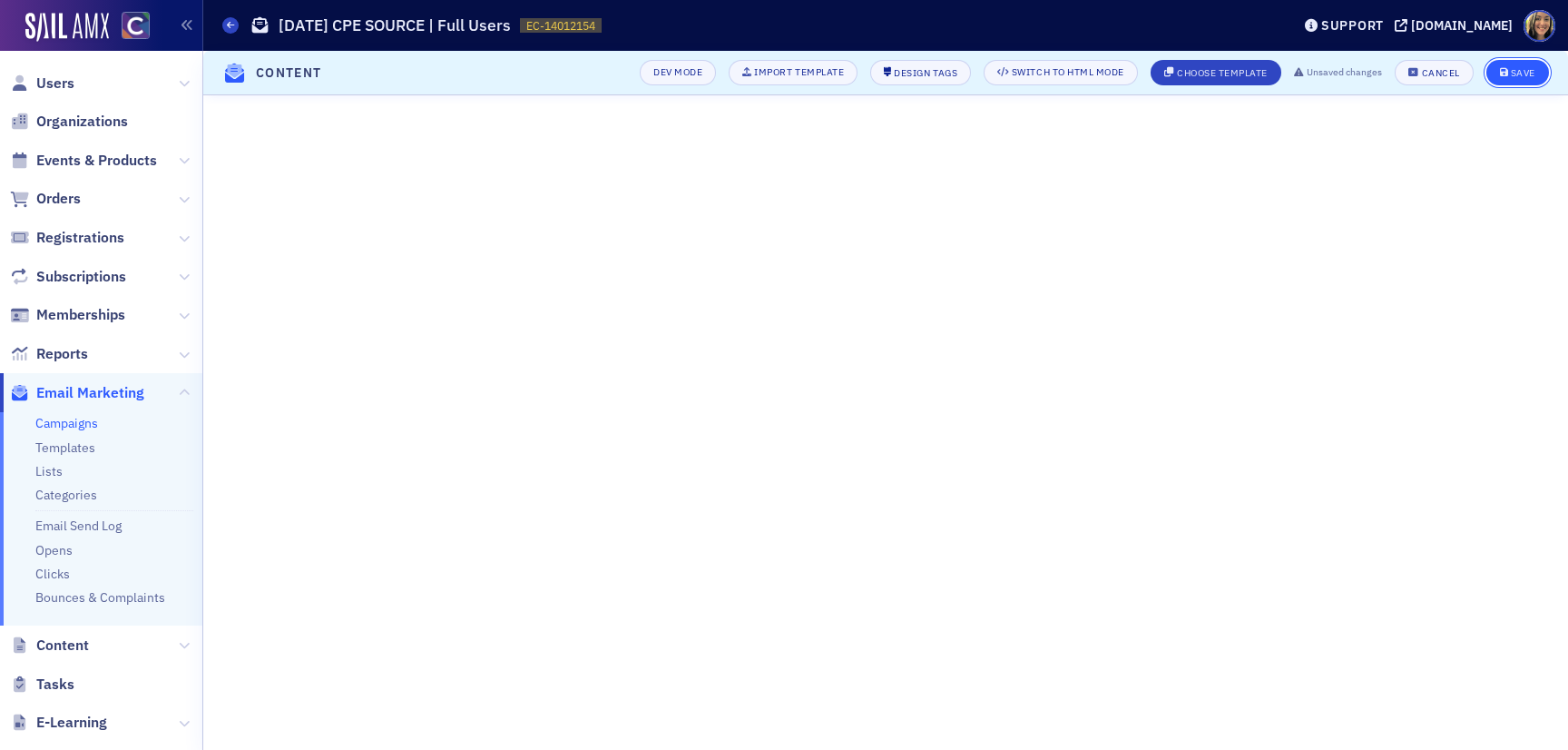
click at [1505, 71] on icon "submit" at bounding box center [1504, 73] width 9 height 10
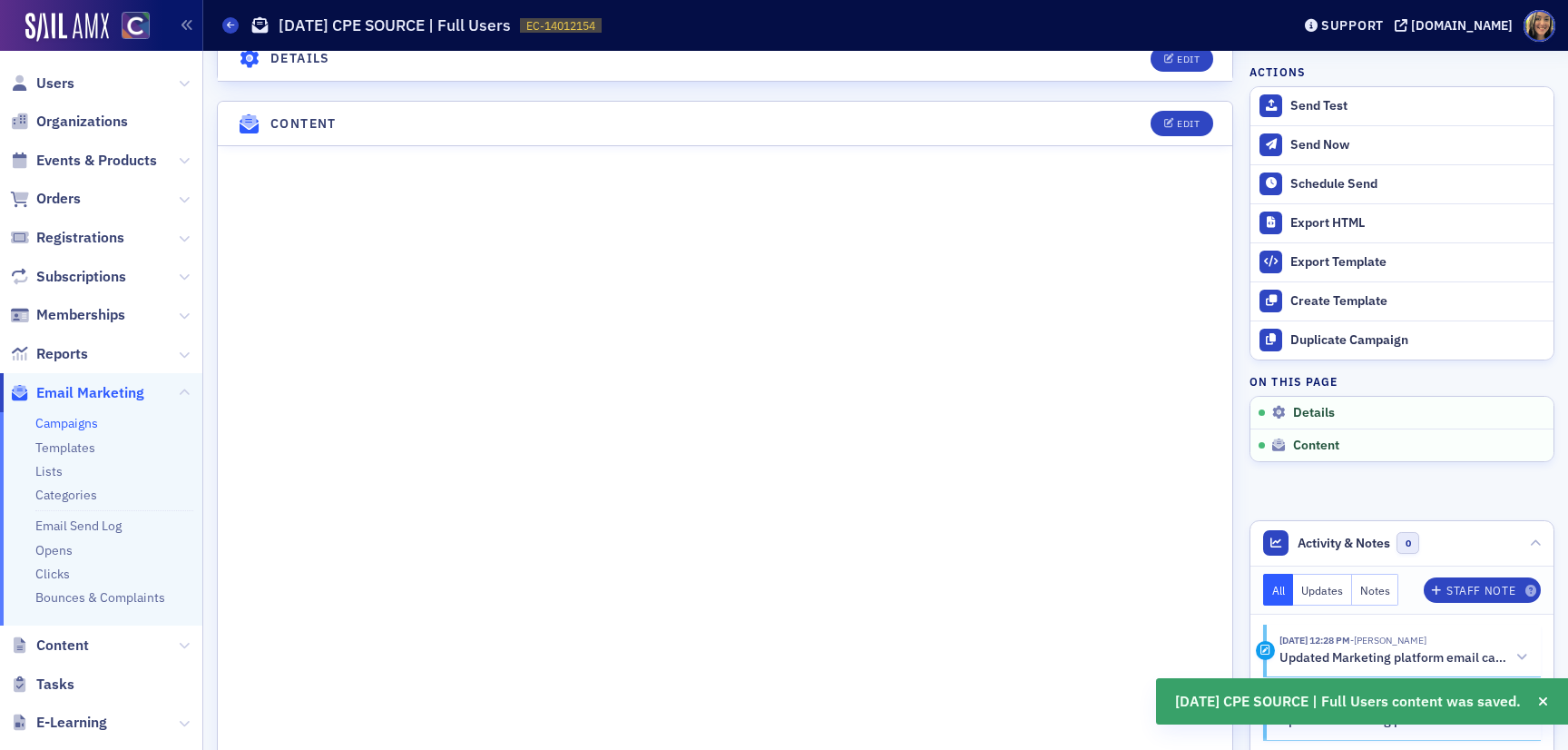
scroll to position [784, 0]
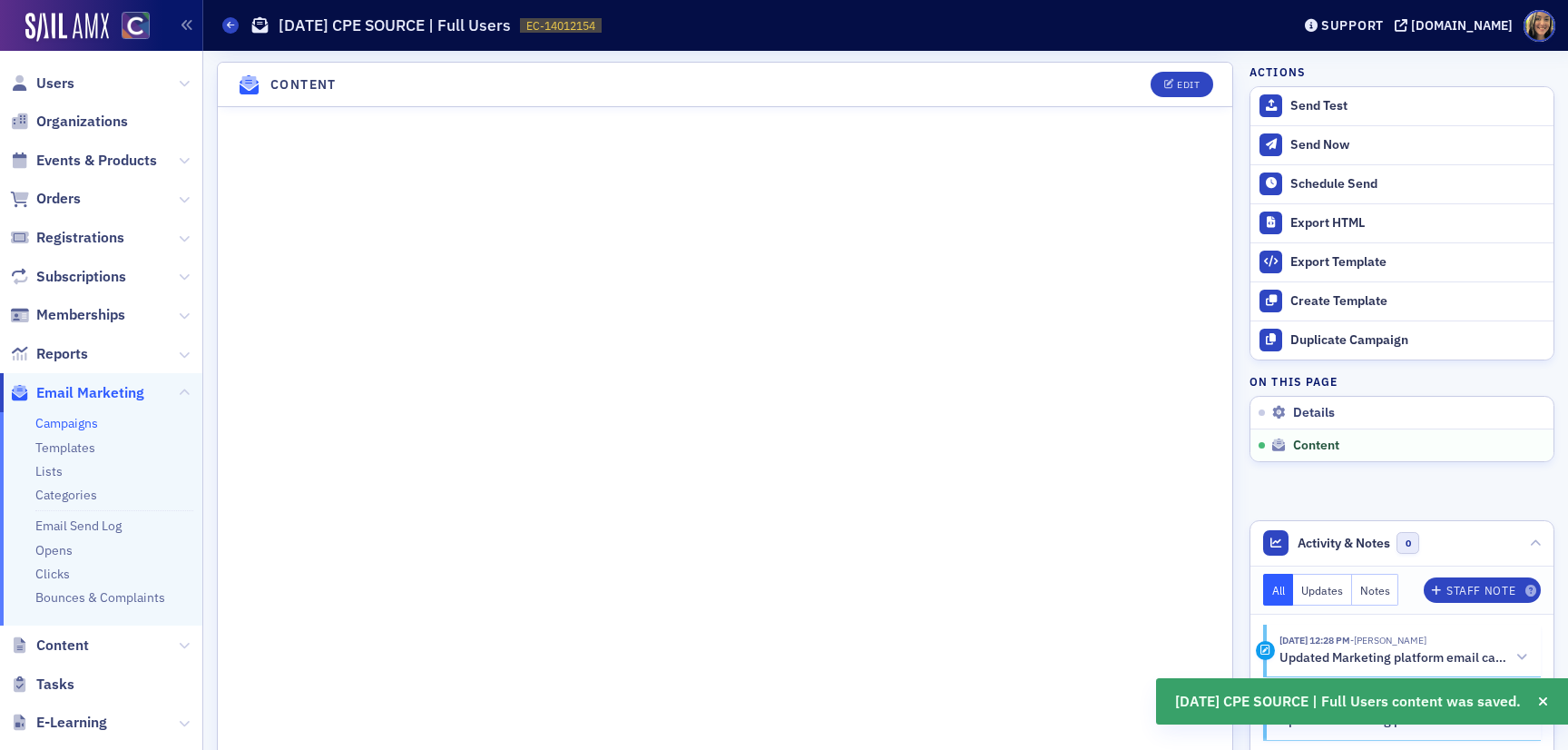
click at [1180, 103] on header "Content Edit" at bounding box center [725, 85] width 1015 height 44
click at [1180, 92] on button "Edit" at bounding box center [1182, 85] width 63 height 26
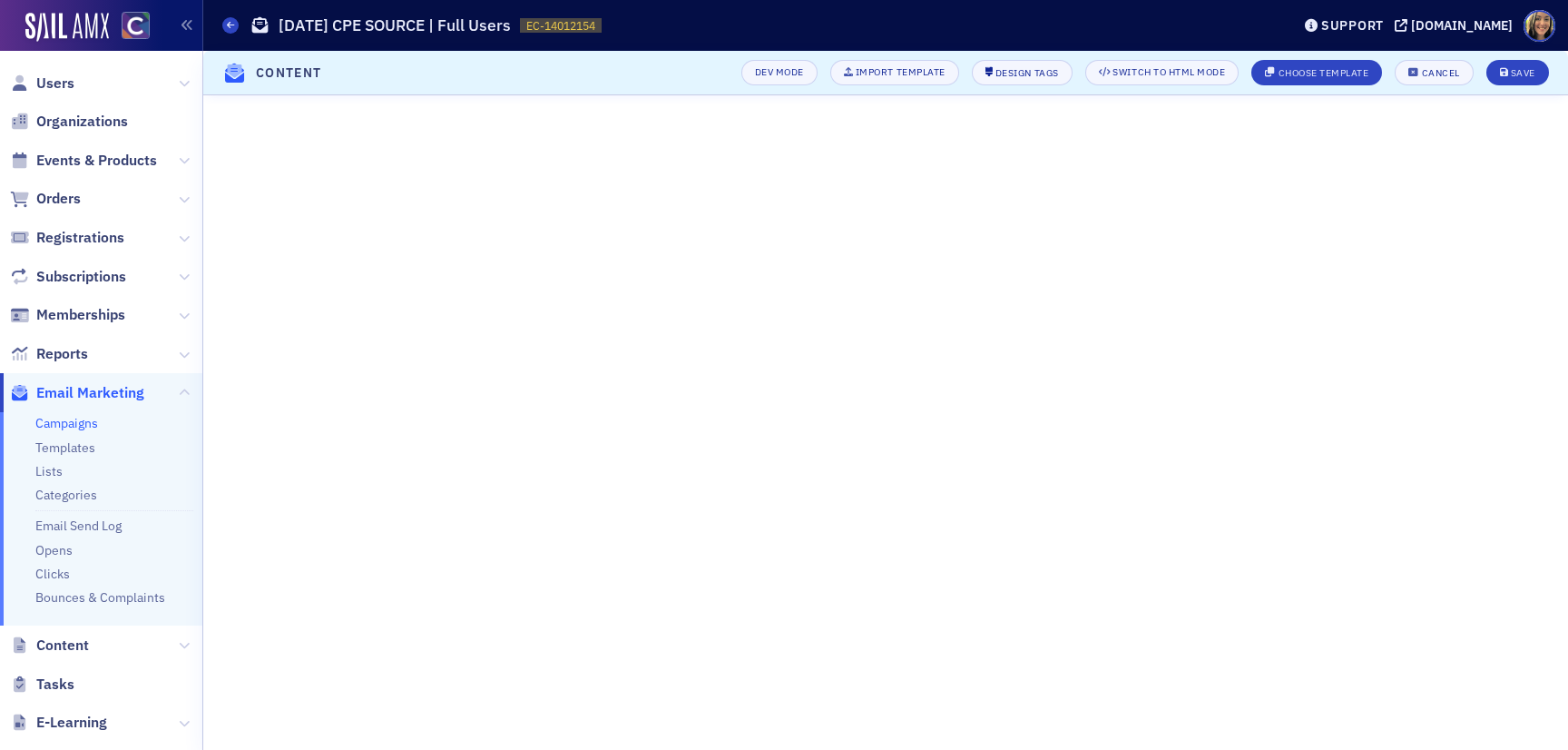
scroll to position [195, 0]
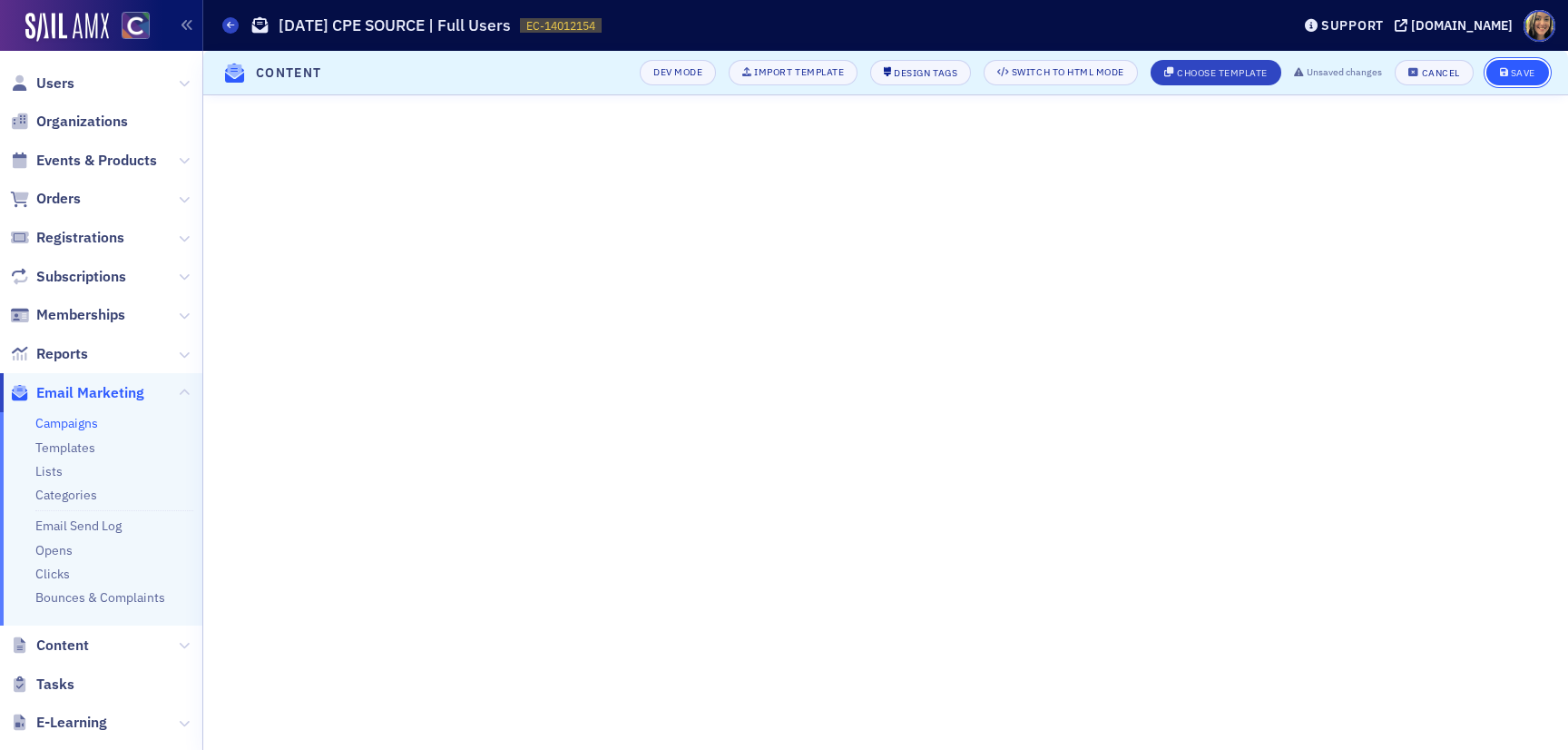
click at [1527, 69] on div "Save" at bounding box center [1523, 73] width 25 height 10
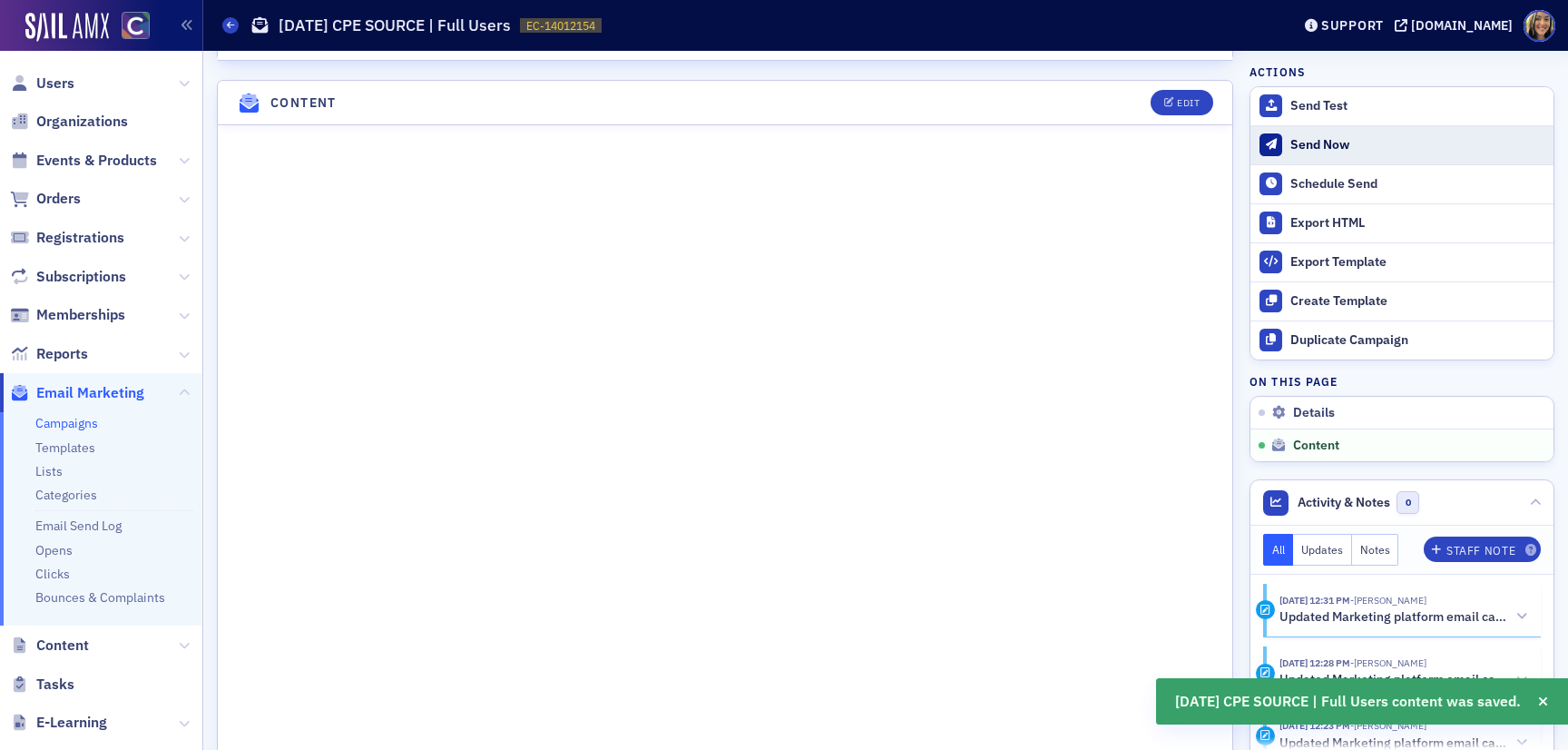
scroll to position [784, 0]
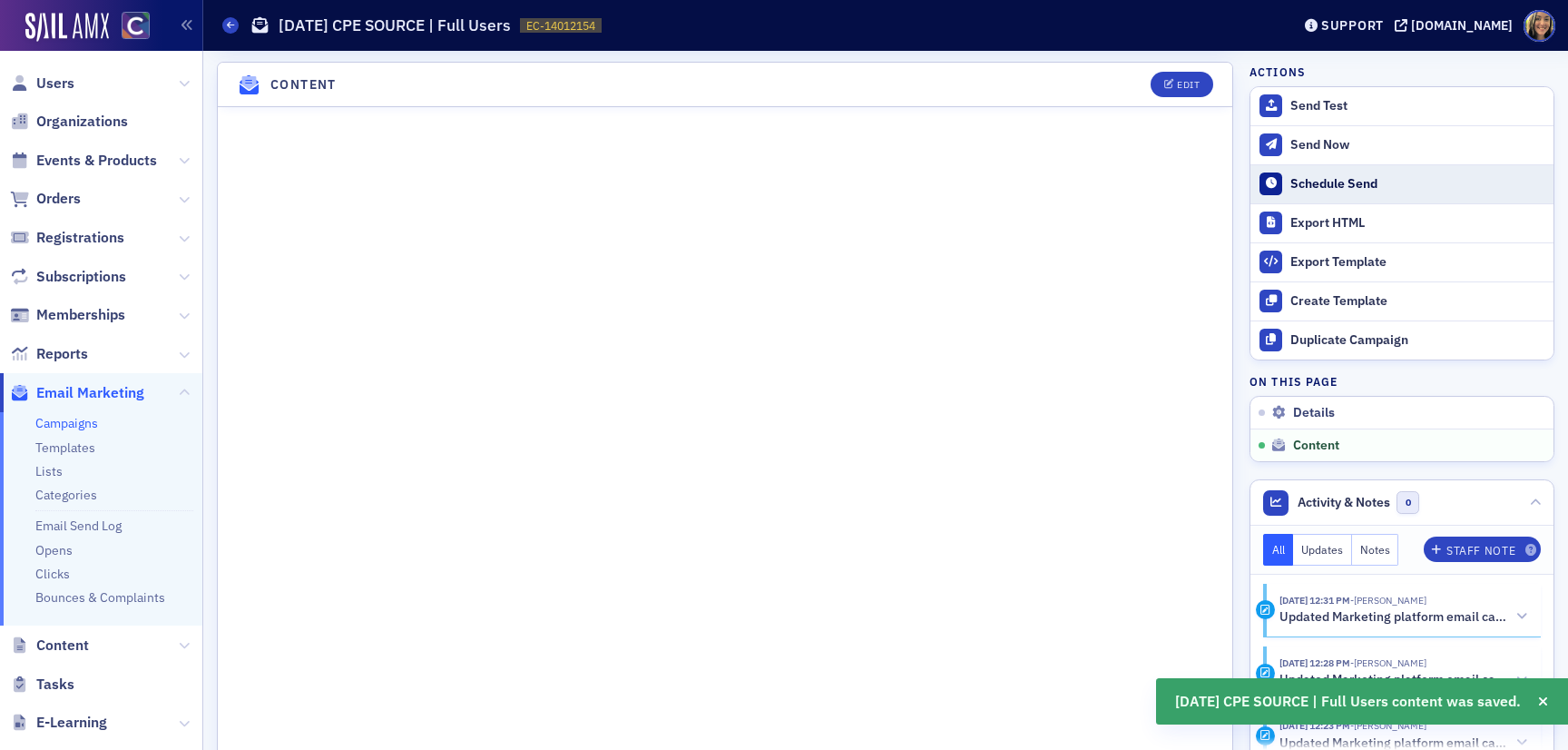
click at [1331, 164] on button "Schedule Send" at bounding box center [1402, 184] width 303 height 39
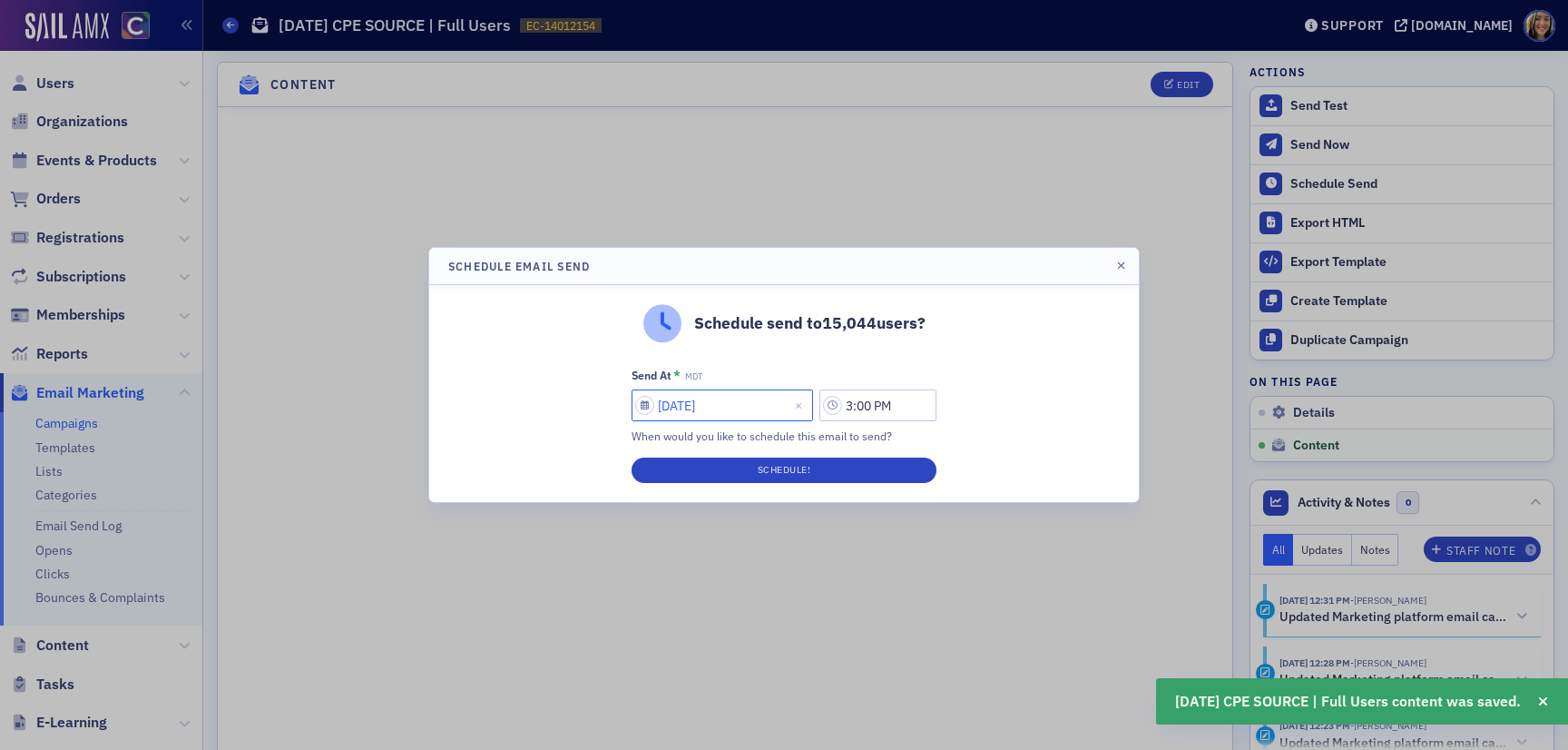
click at [718, 406] on input "08/29/2025" at bounding box center [722, 405] width 182 height 31
select select "7"
select select "2025"
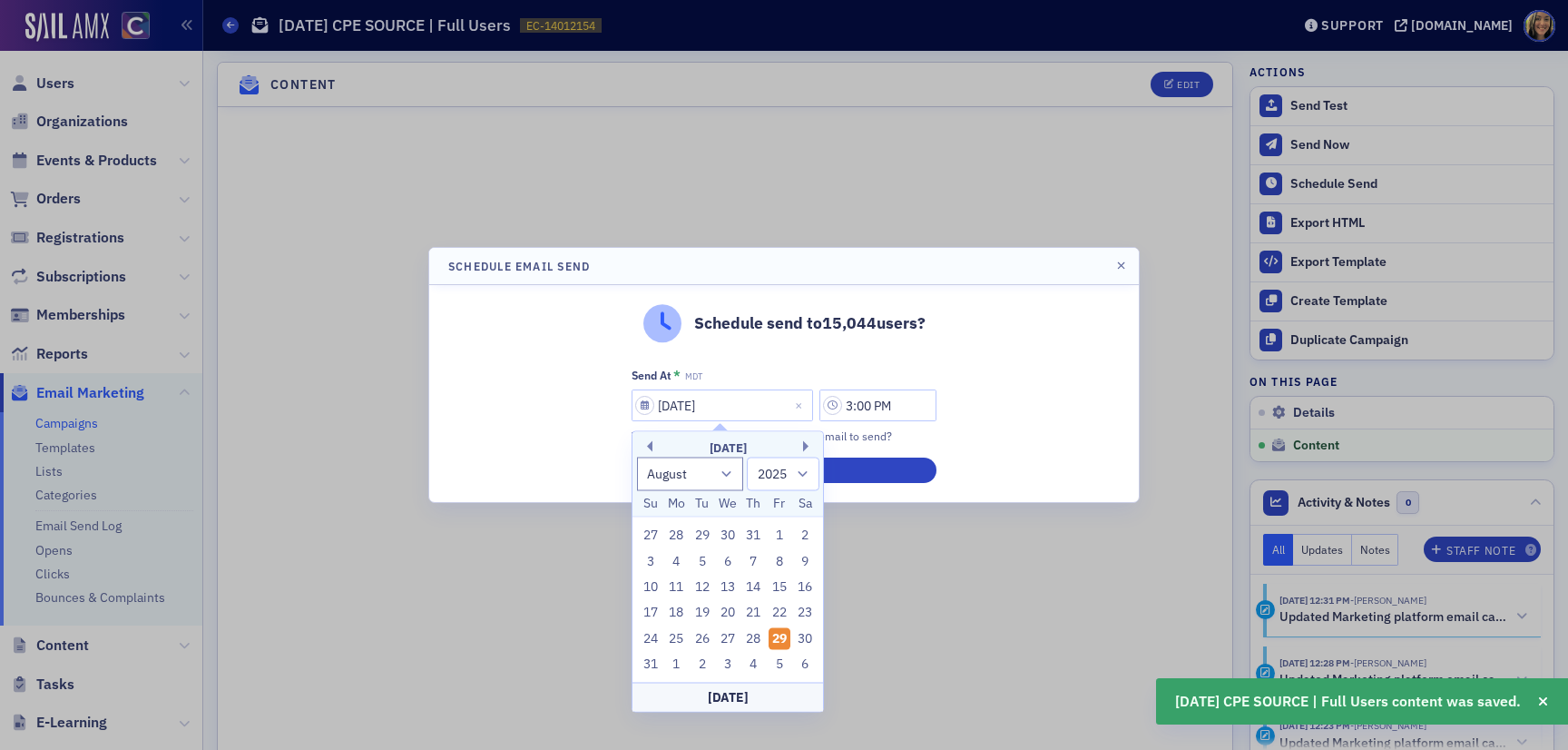
click at [660, 656] on div "31 1 2 3 4 5 6" at bounding box center [729, 663] width 181 height 26
click at [649, 659] on div "31" at bounding box center [650, 664] width 22 height 22
type input "08/31/2025"
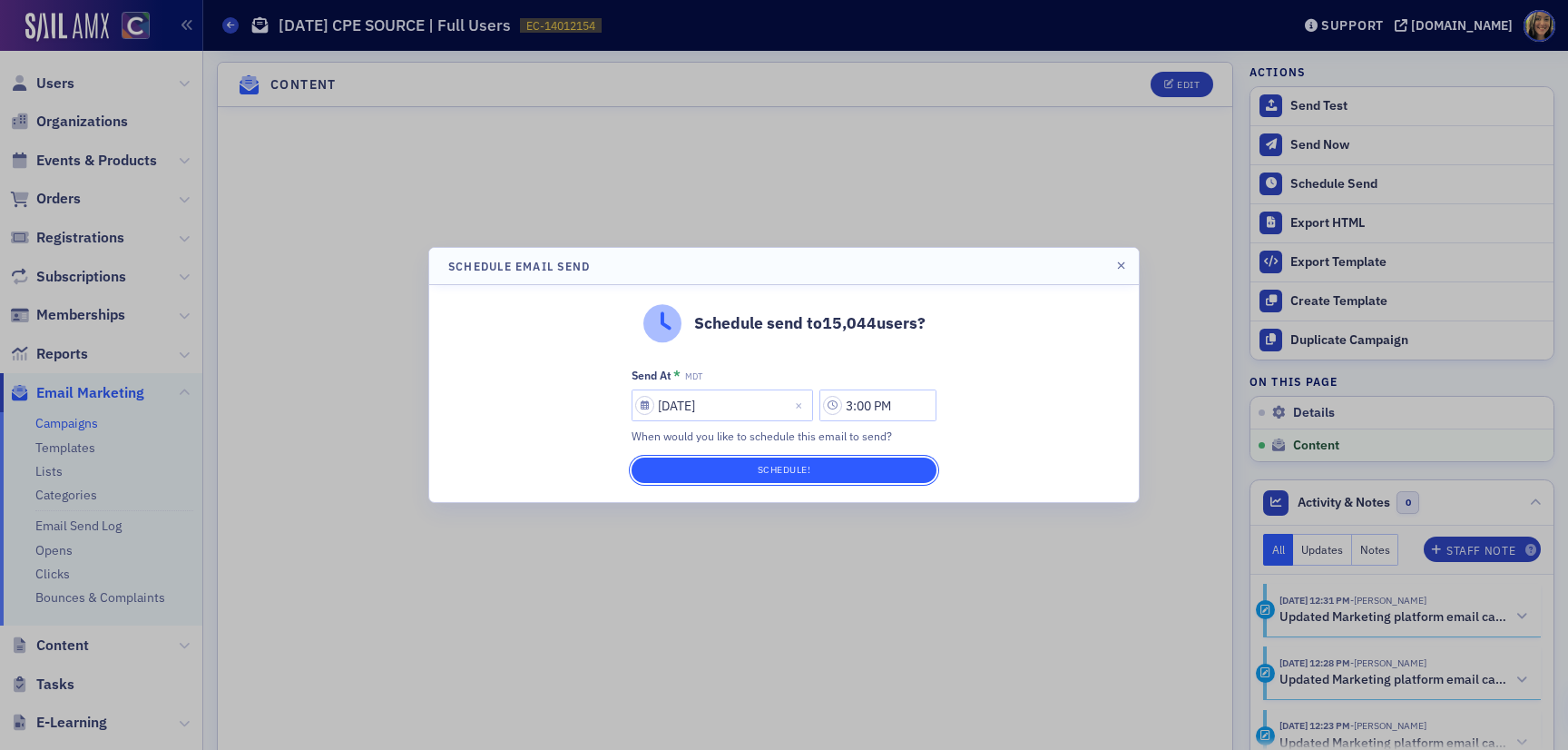
click at [840, 470] on button "Schedule!" at bounding box center [784, 470] width 305 height 26
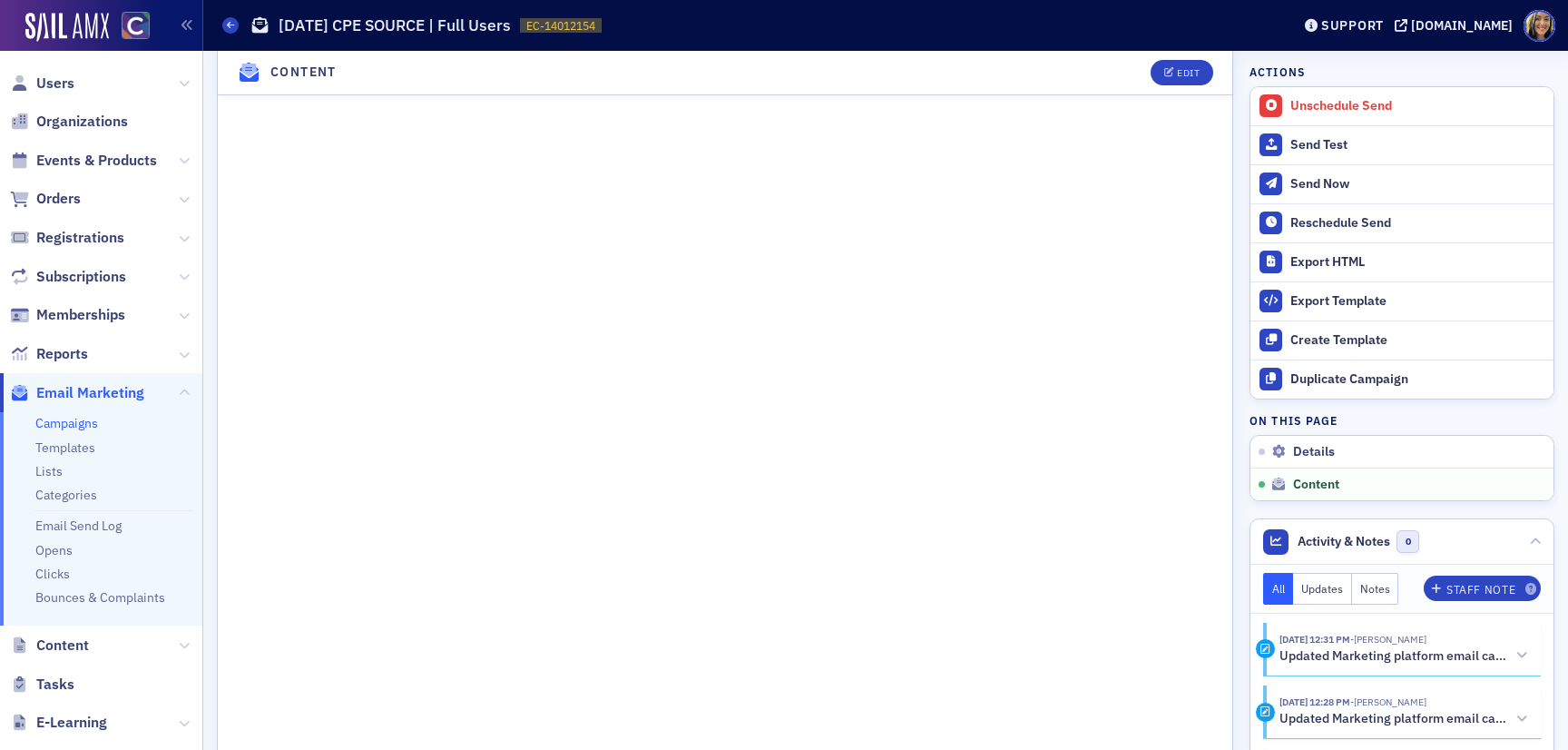
scroll to position [861, 0]
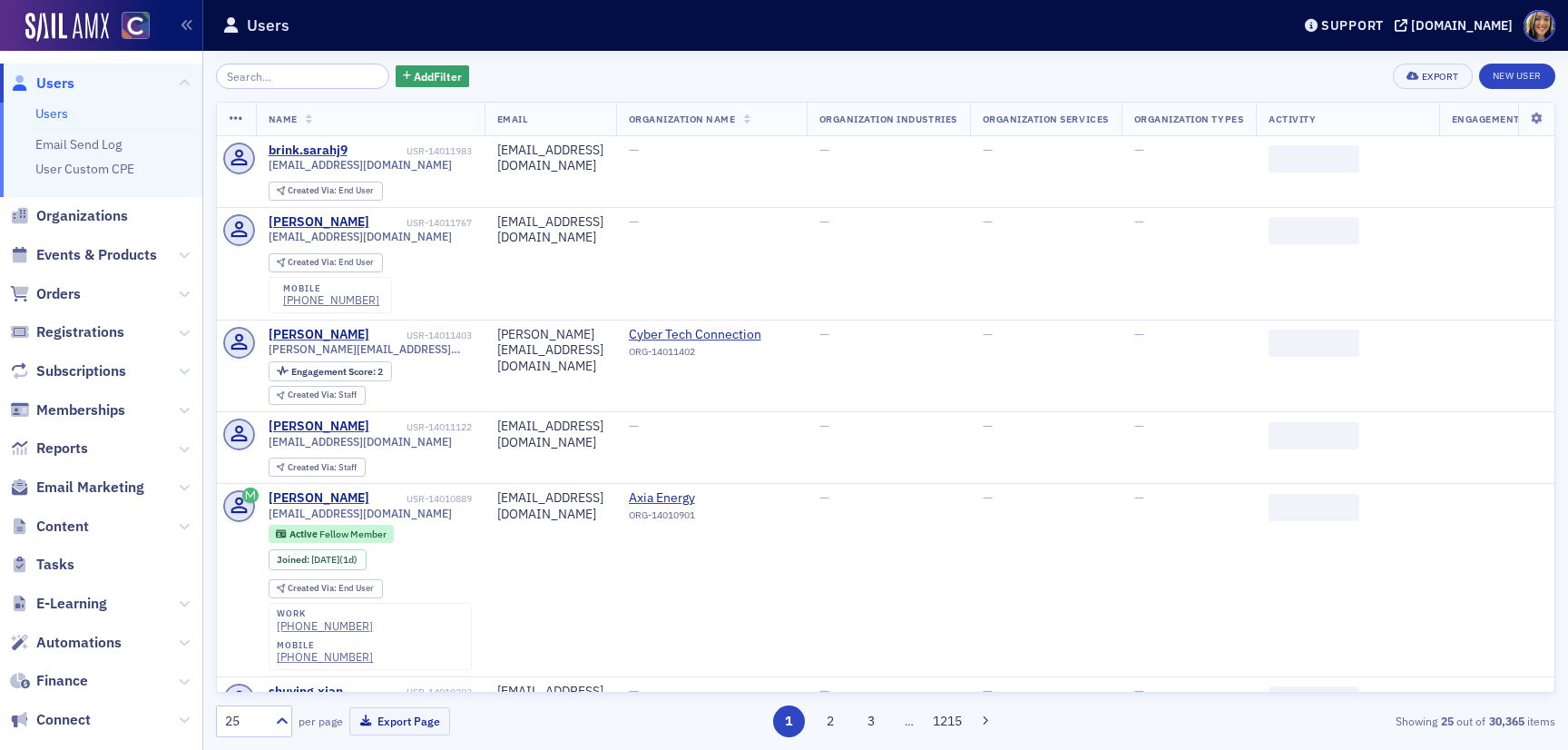
scroll to position [49, 0]
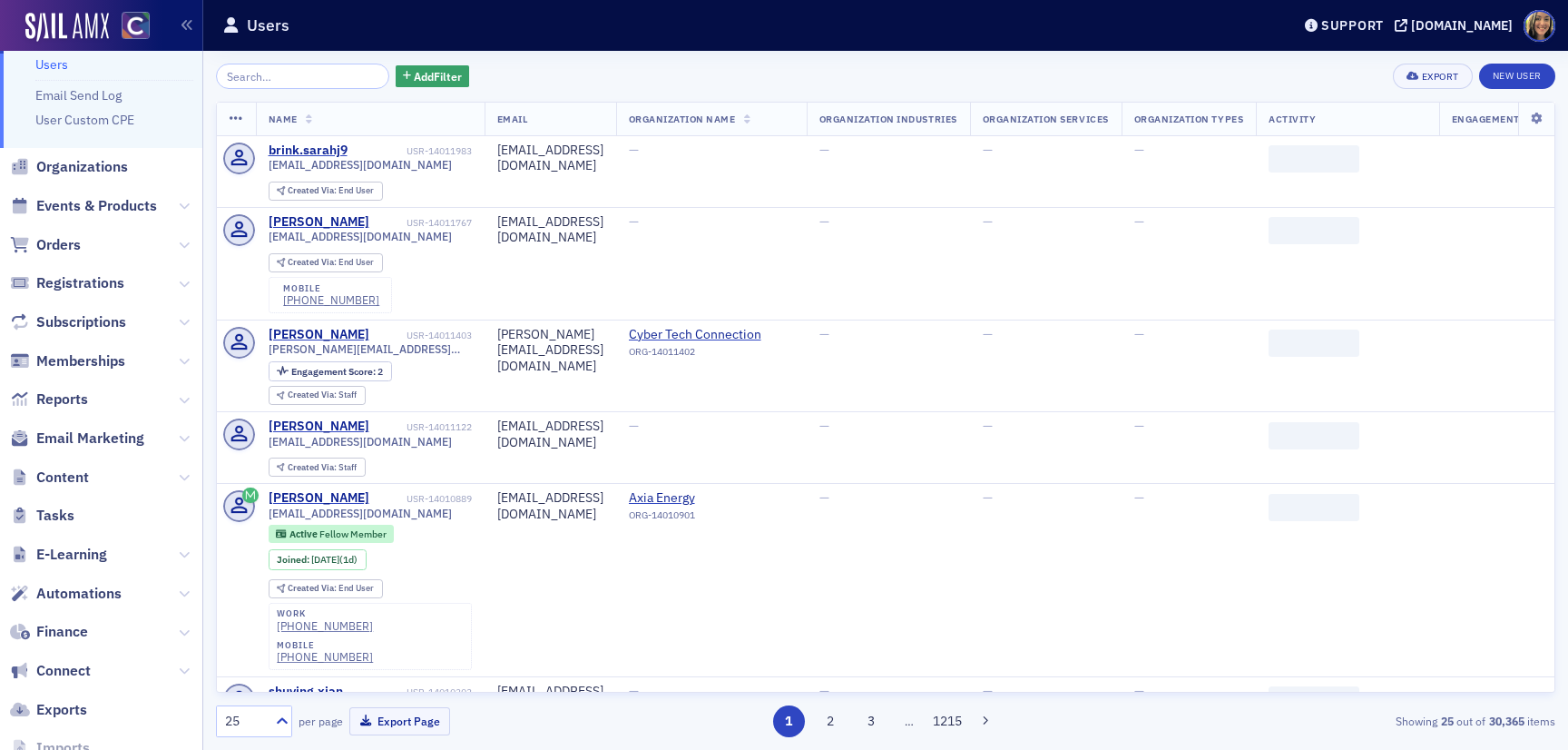
click at [63, 466] on span "Content" at bounding box center [101, 477] width 202 height 39
click at [63, 490] on span "Content" at bounding box center [101, 477] width 202 height 39
click at [63, 475] on span "Content" at bounding box center [62, 478] width 53 height 20
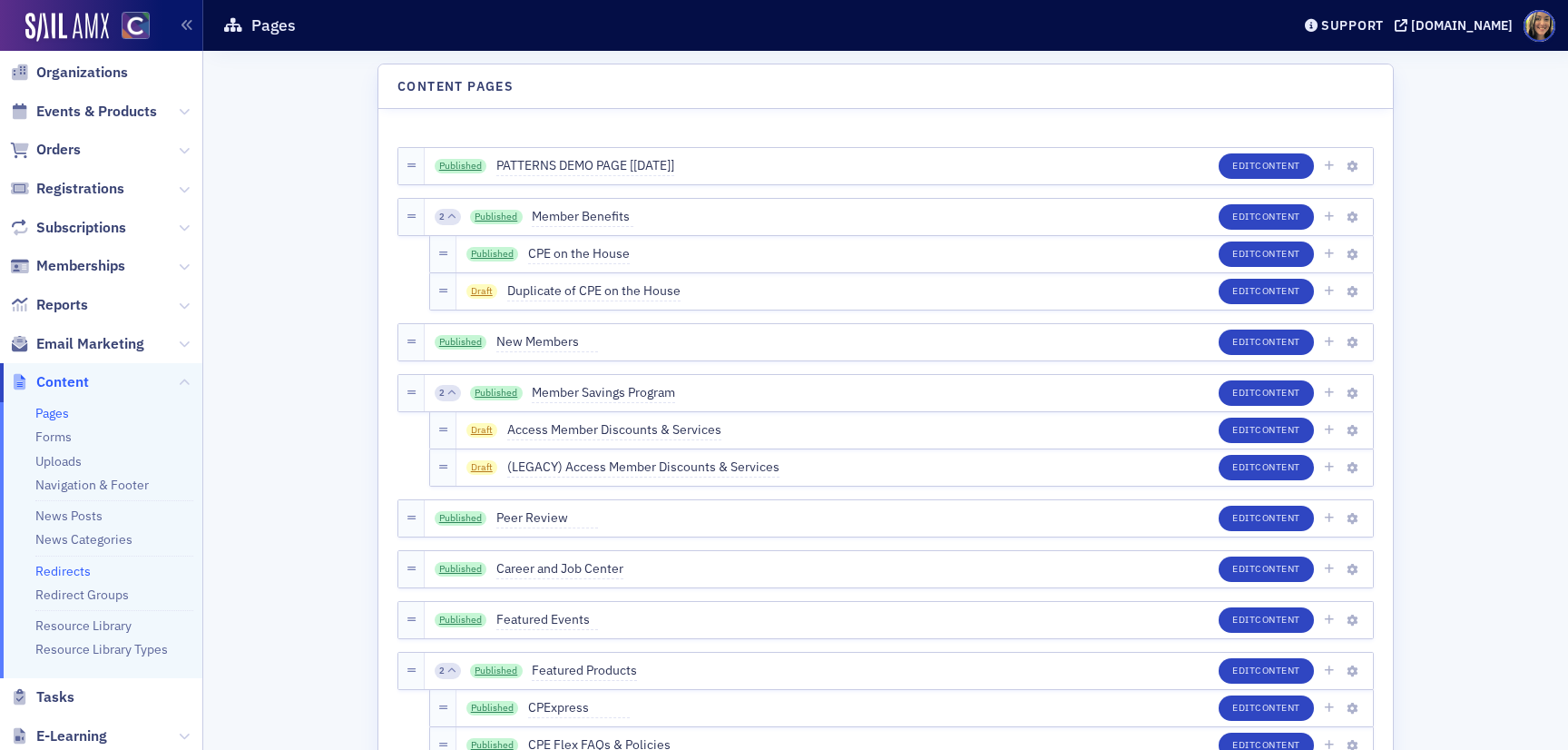
click at [62, 576] on link "Redirects" at bounding box center [63, 571] width 55 height 17
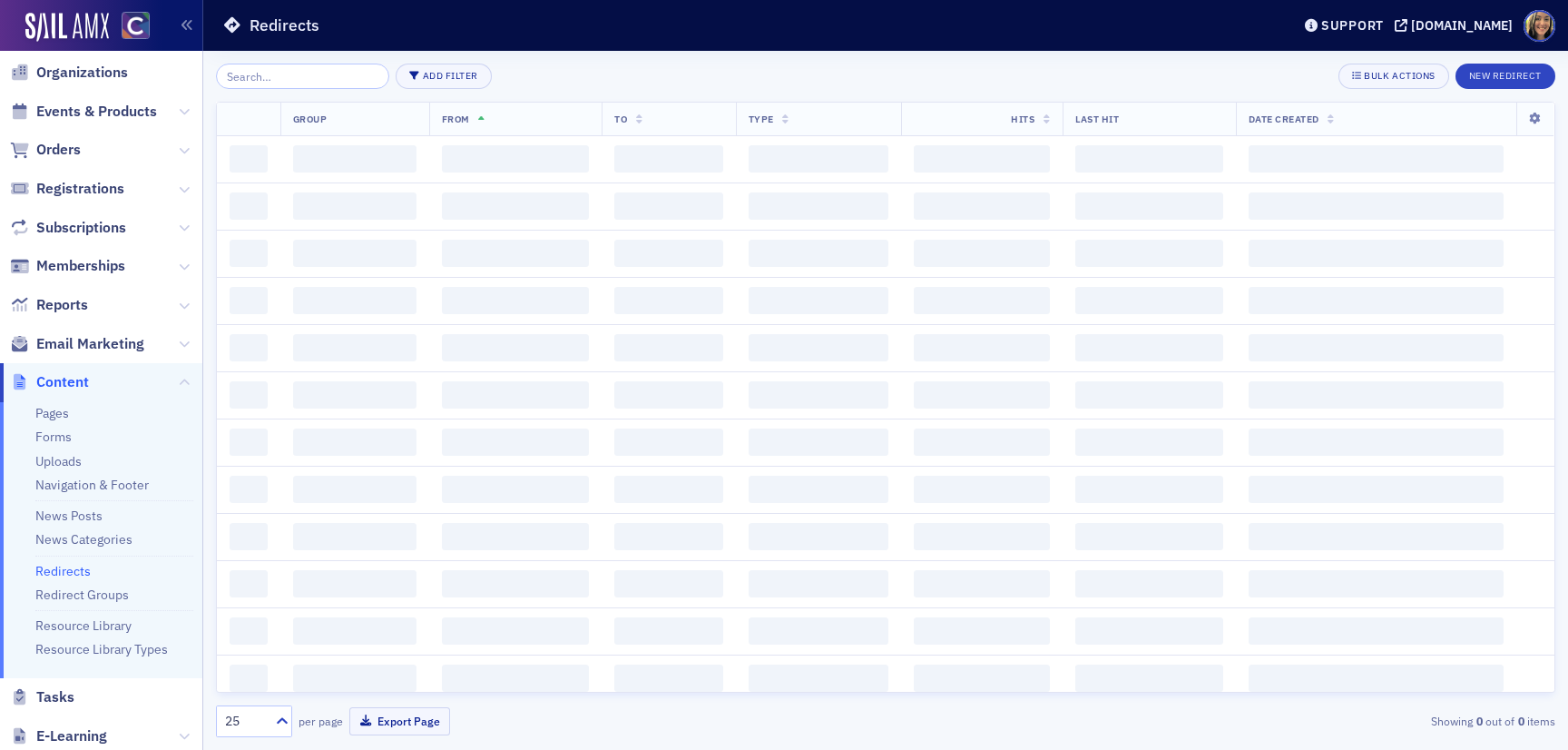
click at [298, 74] on input "search" at bounding box center [303, 77] width 173 height 26
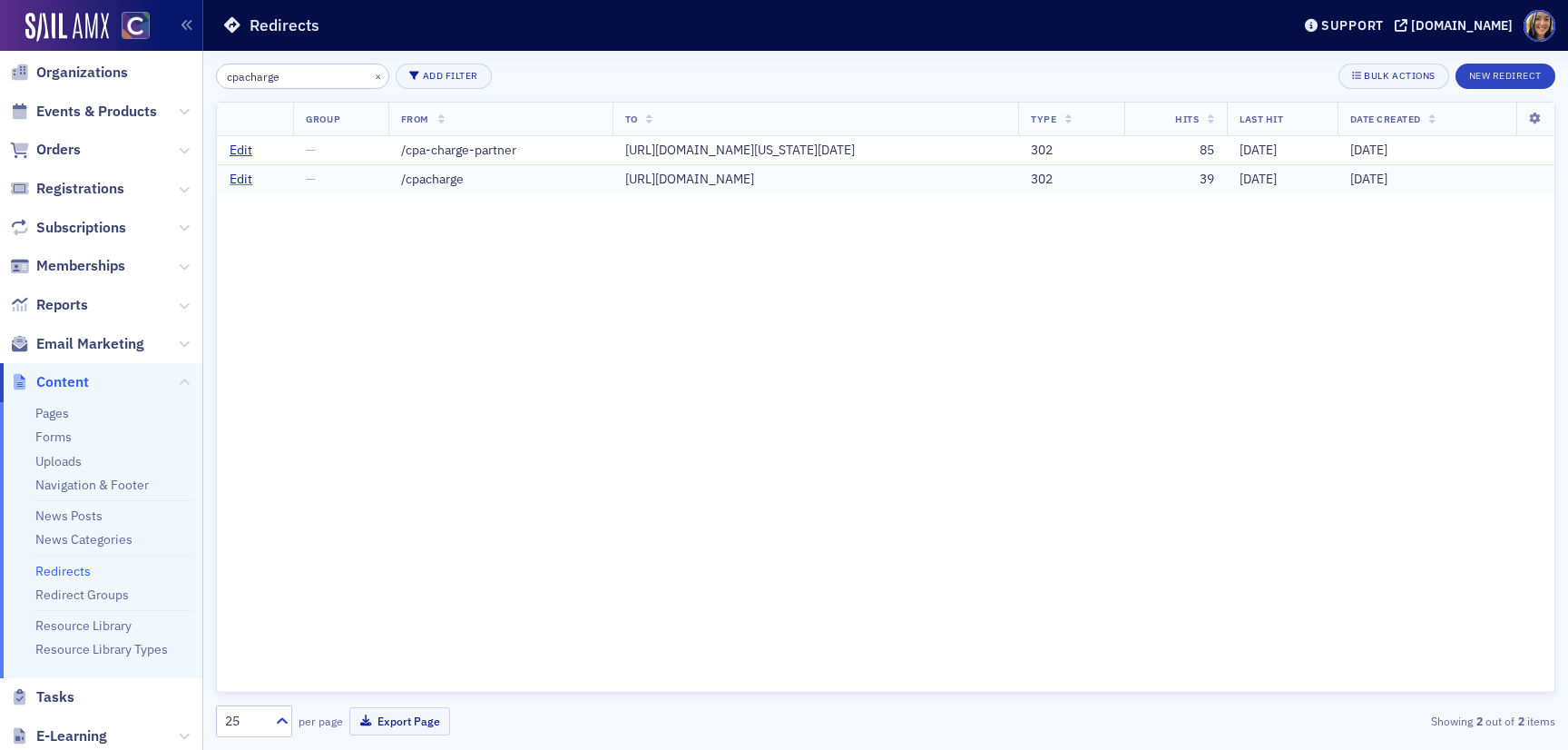
type input "cpacharge"
click at [245, 188] on link "Edit" at bounding box center [241, 180] width 23 height 17
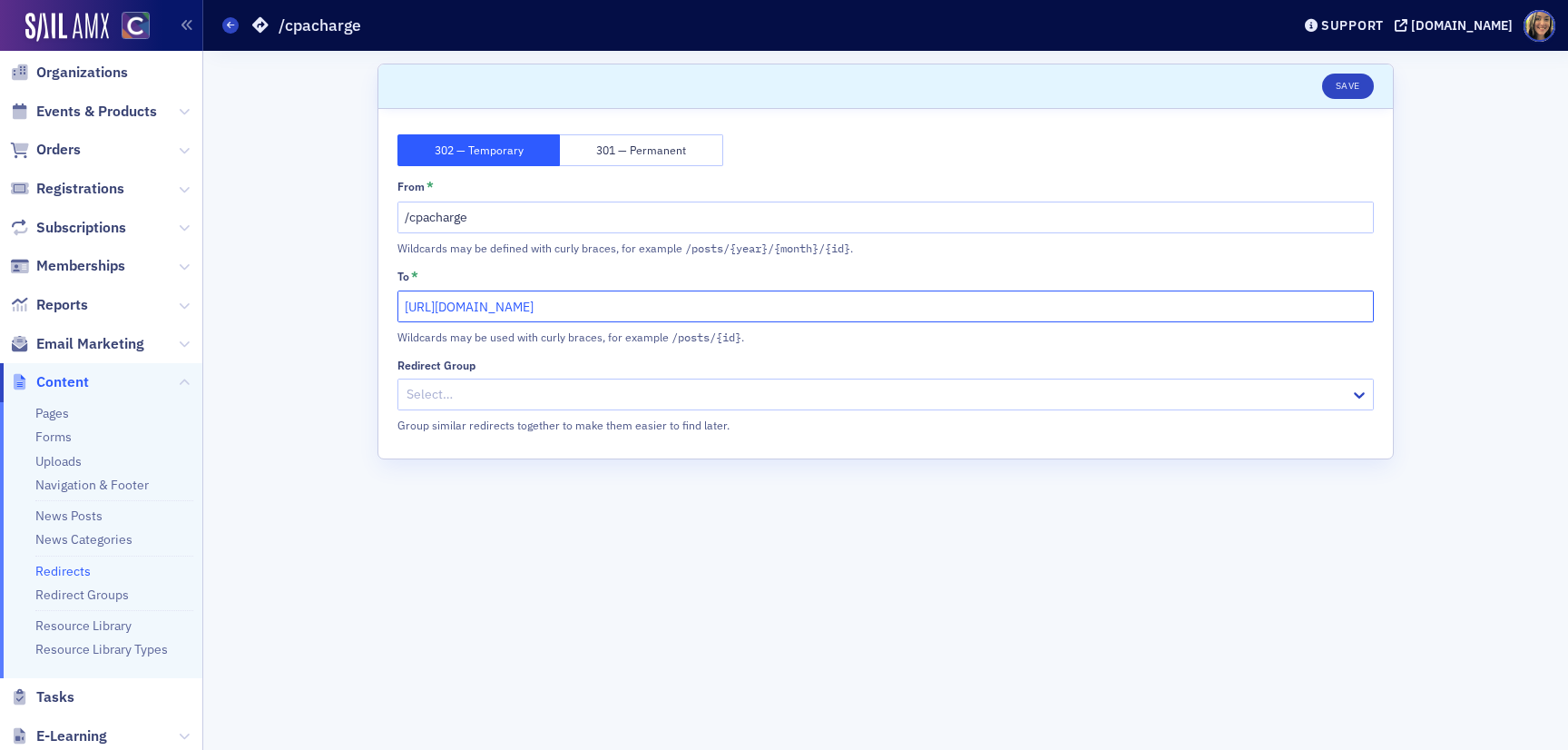
click at [513, 303] on input "[URL][DOMAIN_NAME]" at bounding box center [885, 306] width 976 height 31
paste input "[DOMAIN_NAME][URL][US_STATE][DATE]"
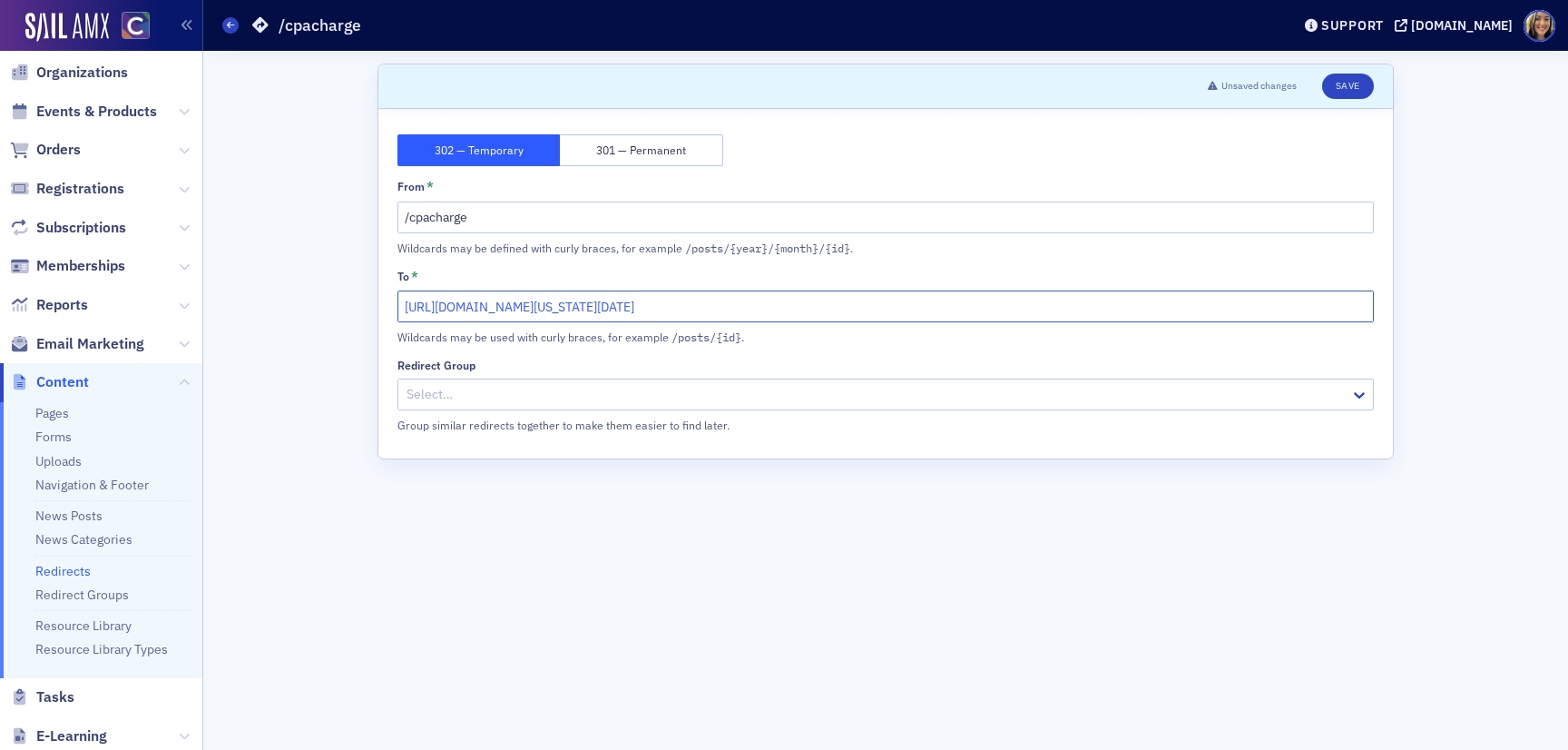
type input "[URL][DOMAIN_NAME][US_STATE][DATE]"
click at [1375, 83] on header "Unsaved changes Save" at bounding box center [885, 87] width 1015 height 44
click at [1360, 83] on button "Save" at bounding box center [1348, 87] width 52 height 26
